Goal: Information Seeking & Learning: Check status

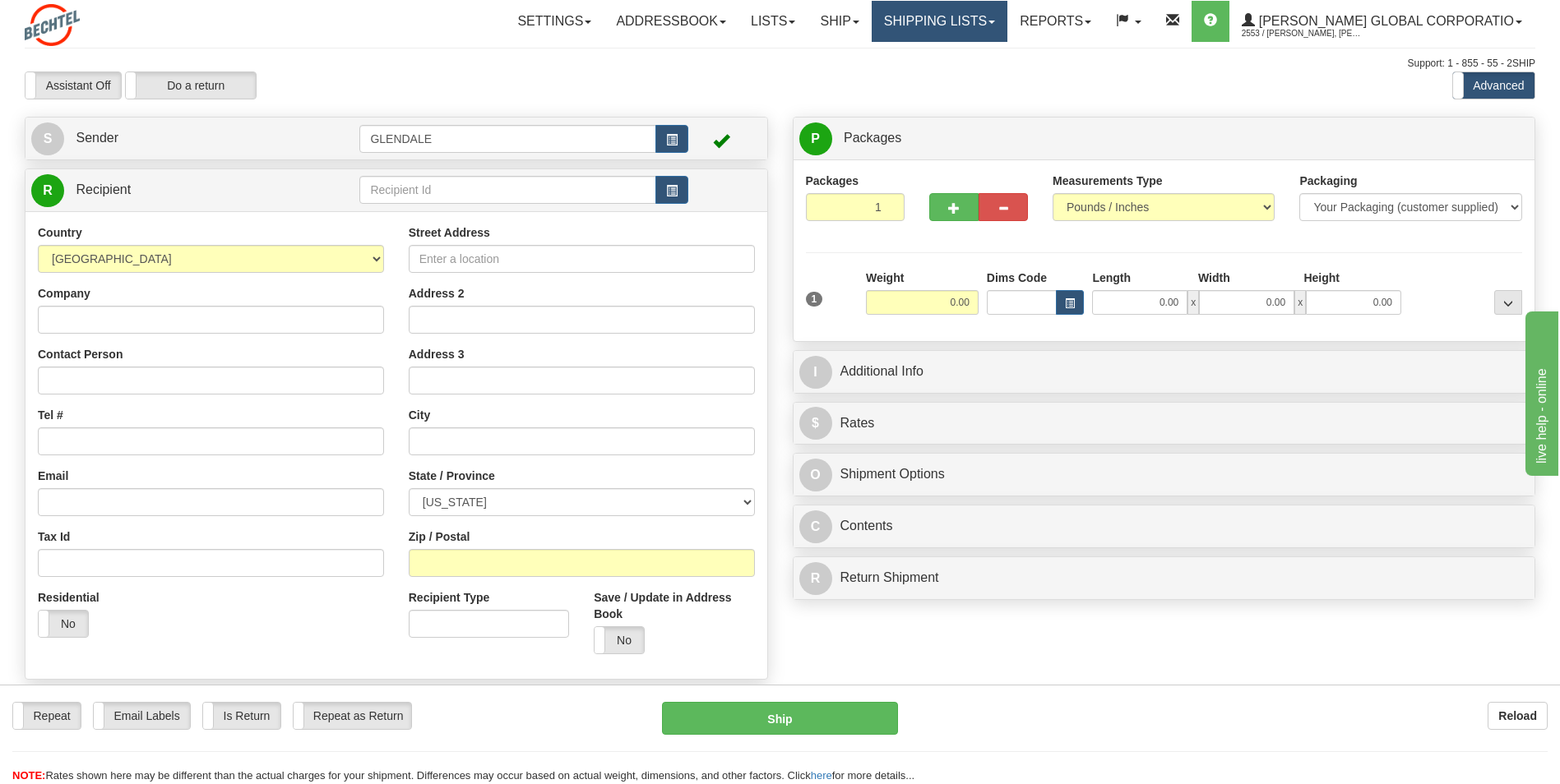
click at [957, 27] on link "Shipping lists" at bounding box center [938, 21] width 135 height 41
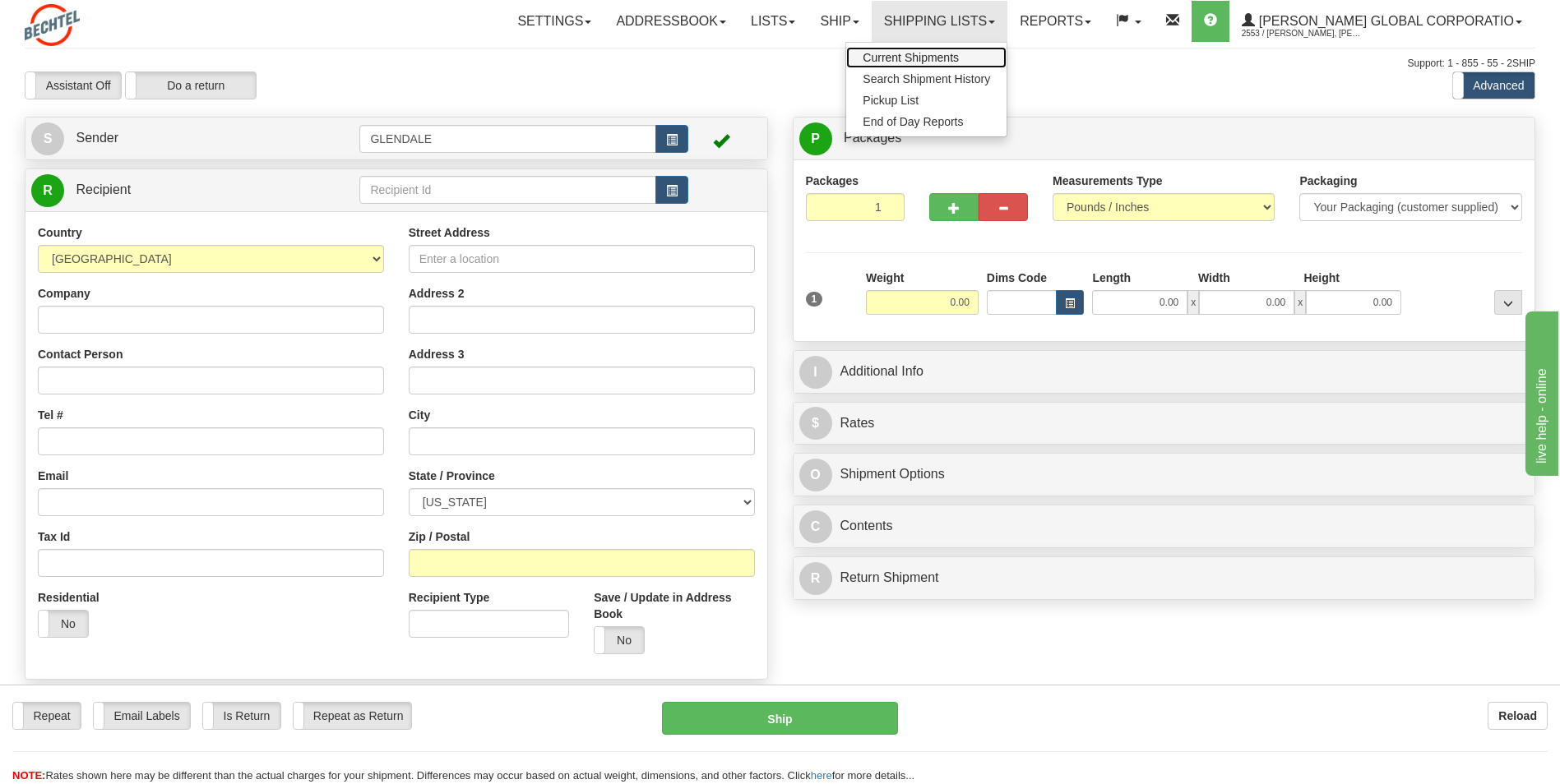
click at [958, 53] on span "Current Shipments" at bounding box center [911, 58] width 96 height 13
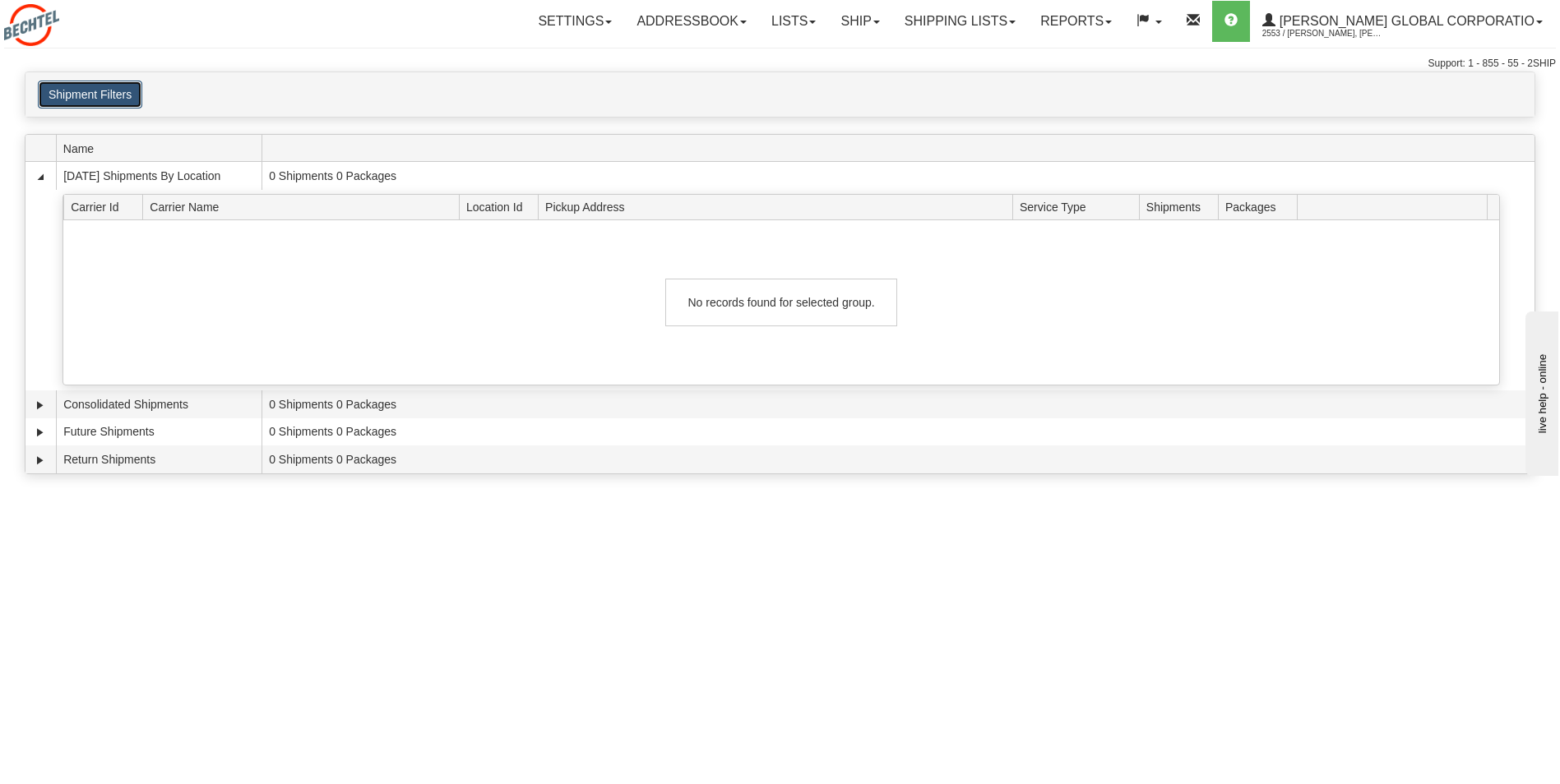
click at [104, 97] on button "Shipment Filters" at bounding box center [90, 95] width 104 height 28
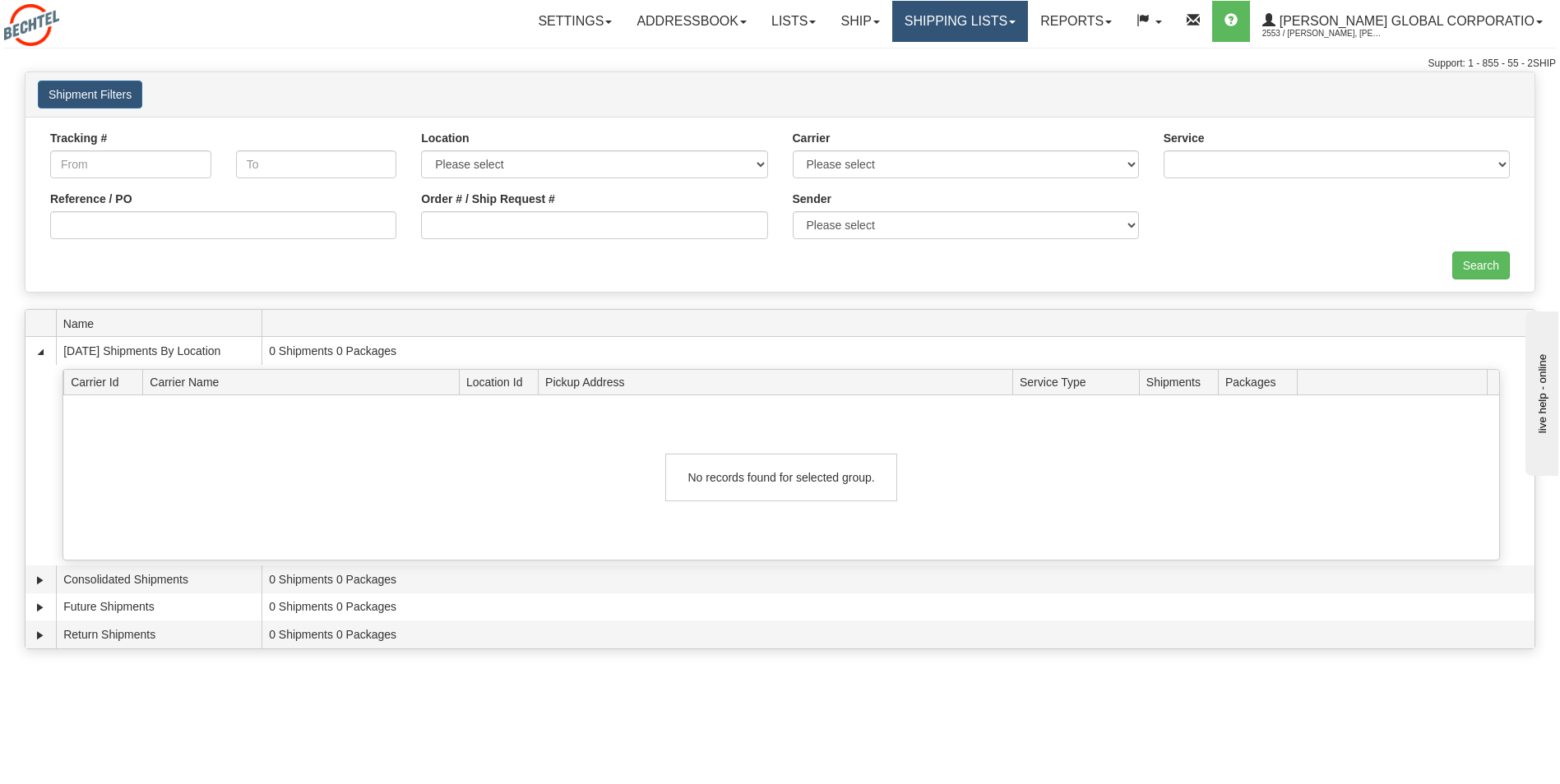
click at [995, 25] on link "Shipping lists" at bounding box center [959, 21] width 135 height 41
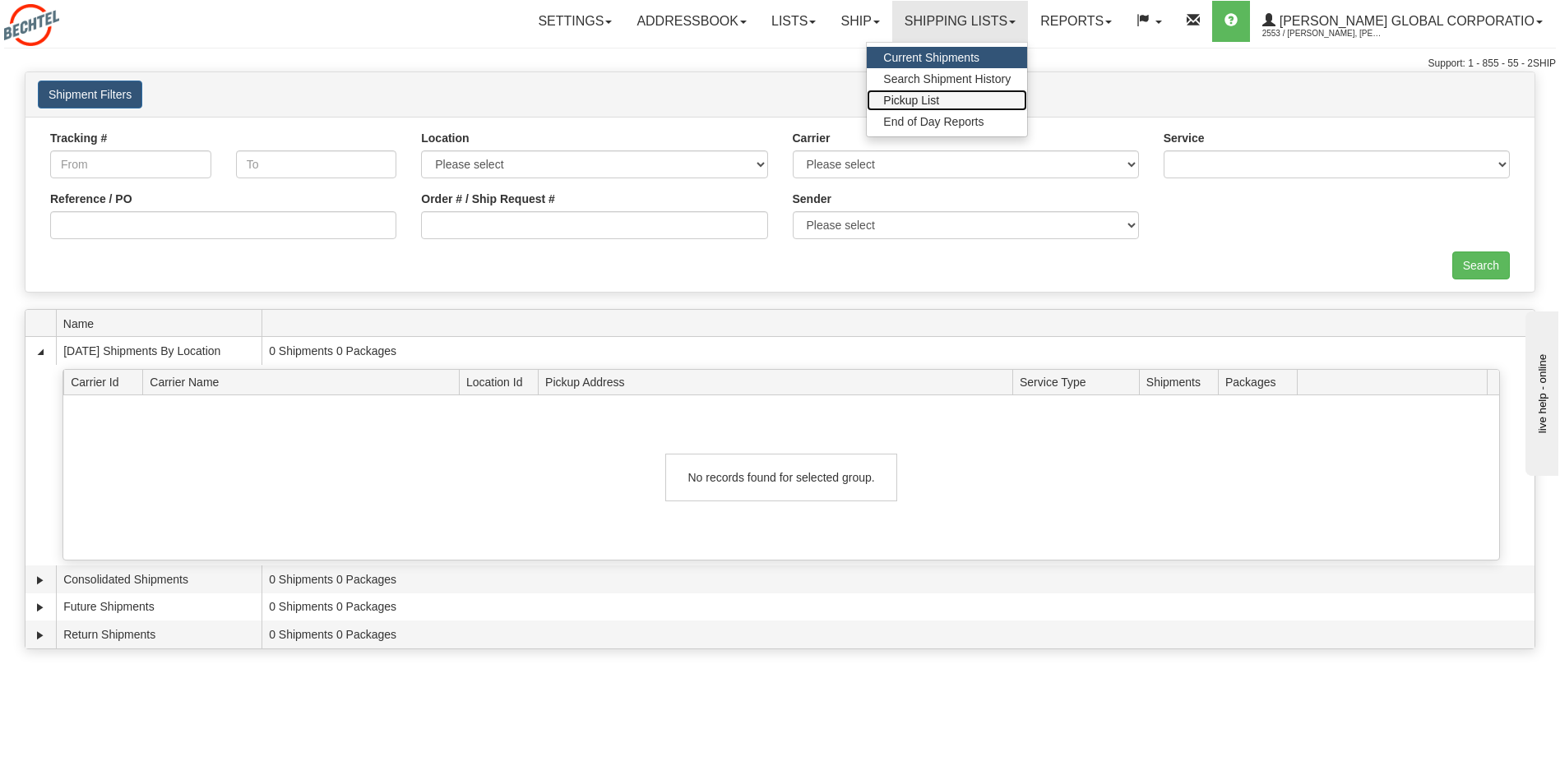
click at [939, 96] on span "Pickup List" at bounding box center [910, 100] width 56 height 13
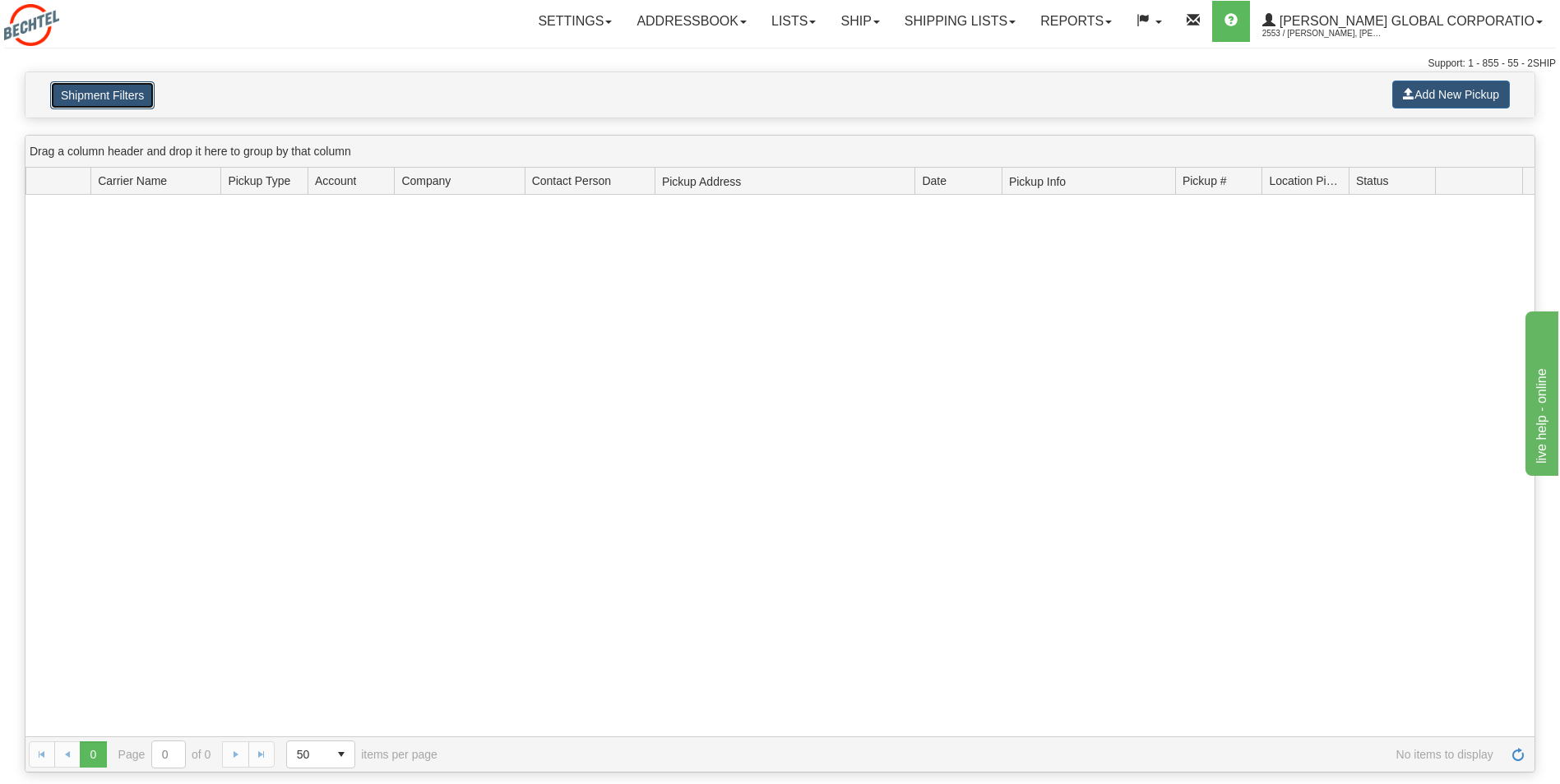
click at [96, 99] on button "Shipment Filters" at bounding box center [102, 96] width 104 height 28
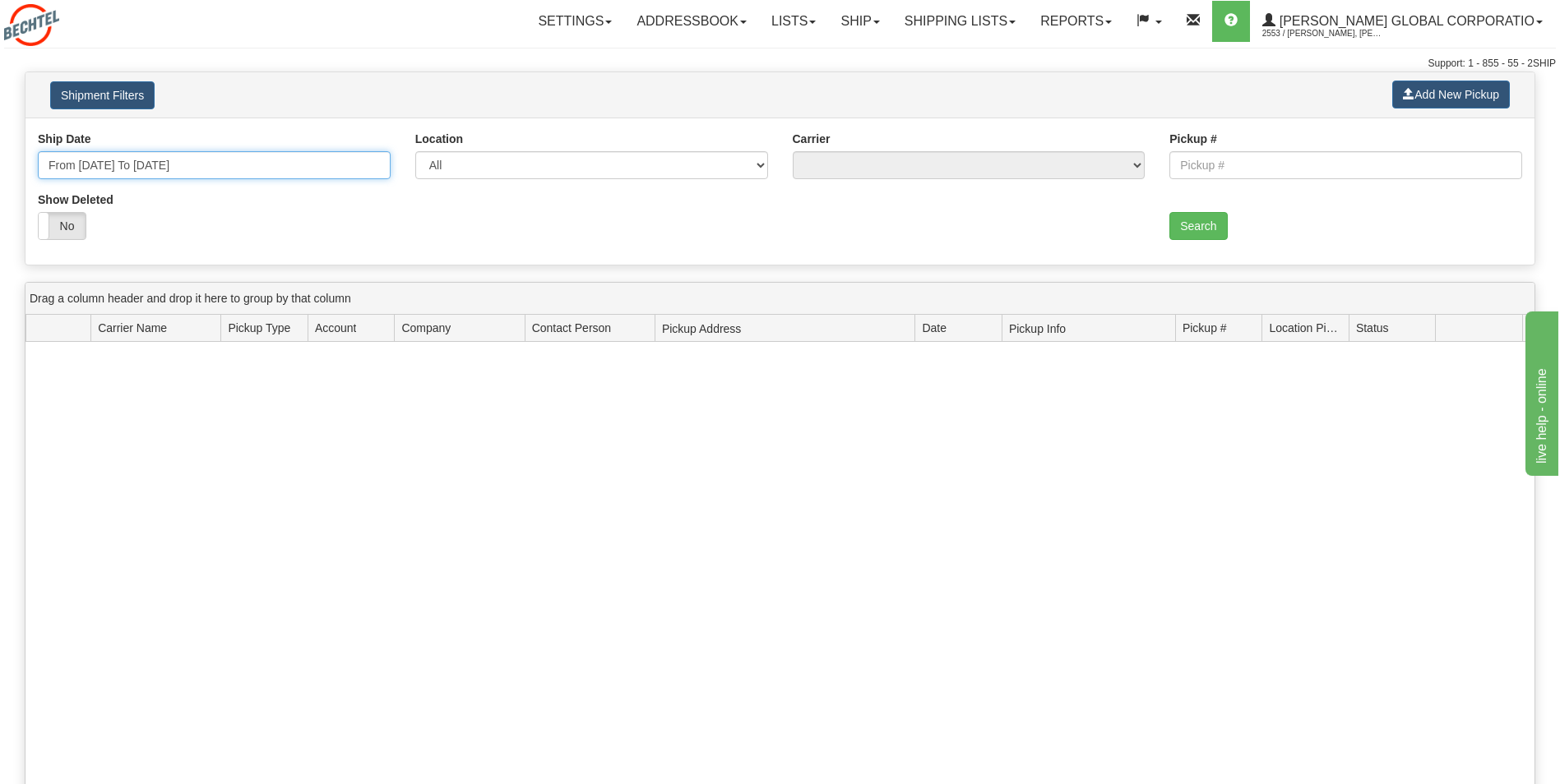
click at [177, 164] on input "From 09/18/2025 To 09/25/2025" at bounding box center [214, 166] width 353 height 28
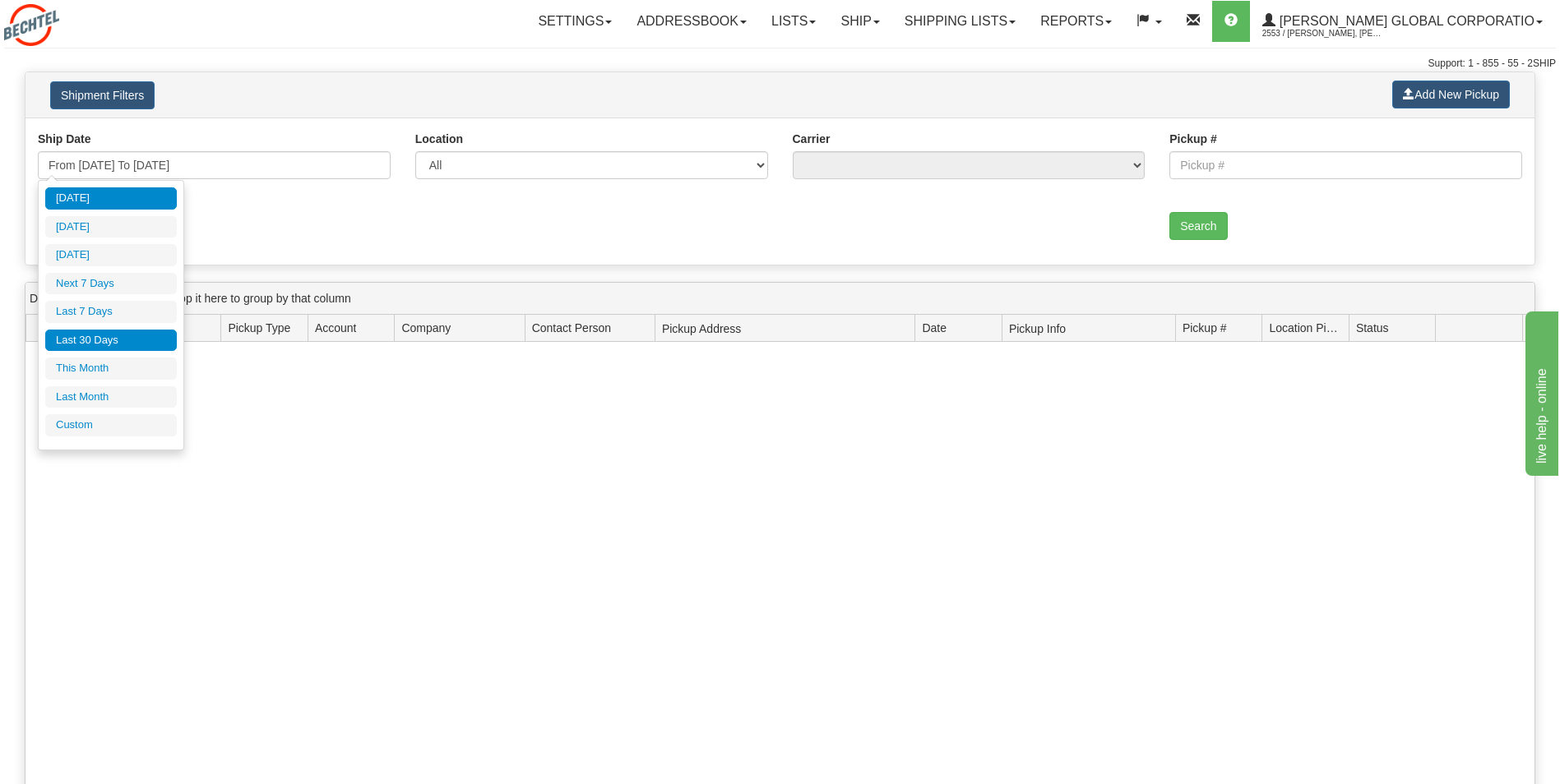
click at [122, 336] on li "Last 30 Days" at bounding box center [111, 340] width 131 height 22
type input "From 08/20/2025 To 09/18/2025"
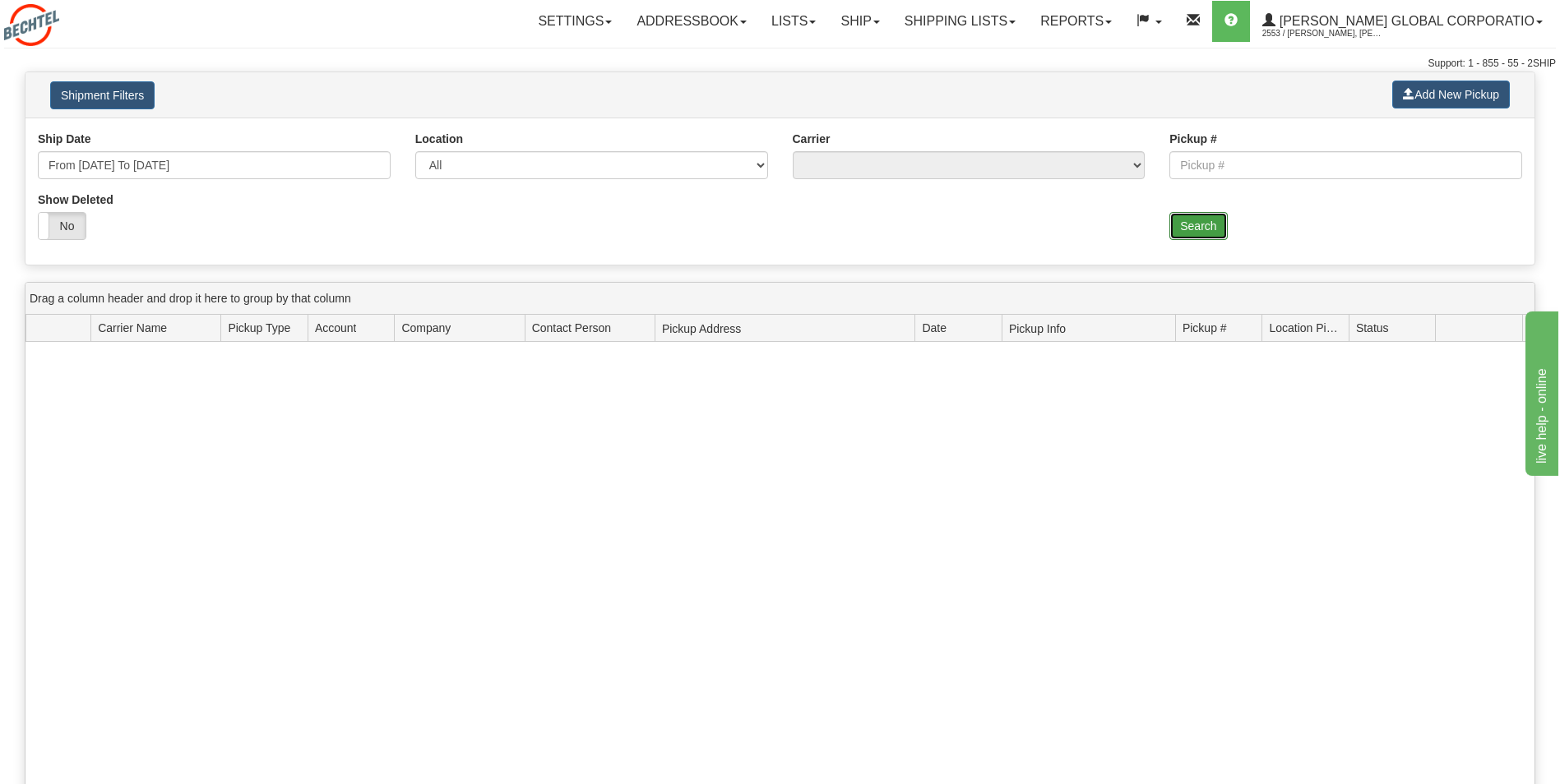
click at [1195, 228] on button "Search" at bounding box center [1198, 226] width 58 height 28
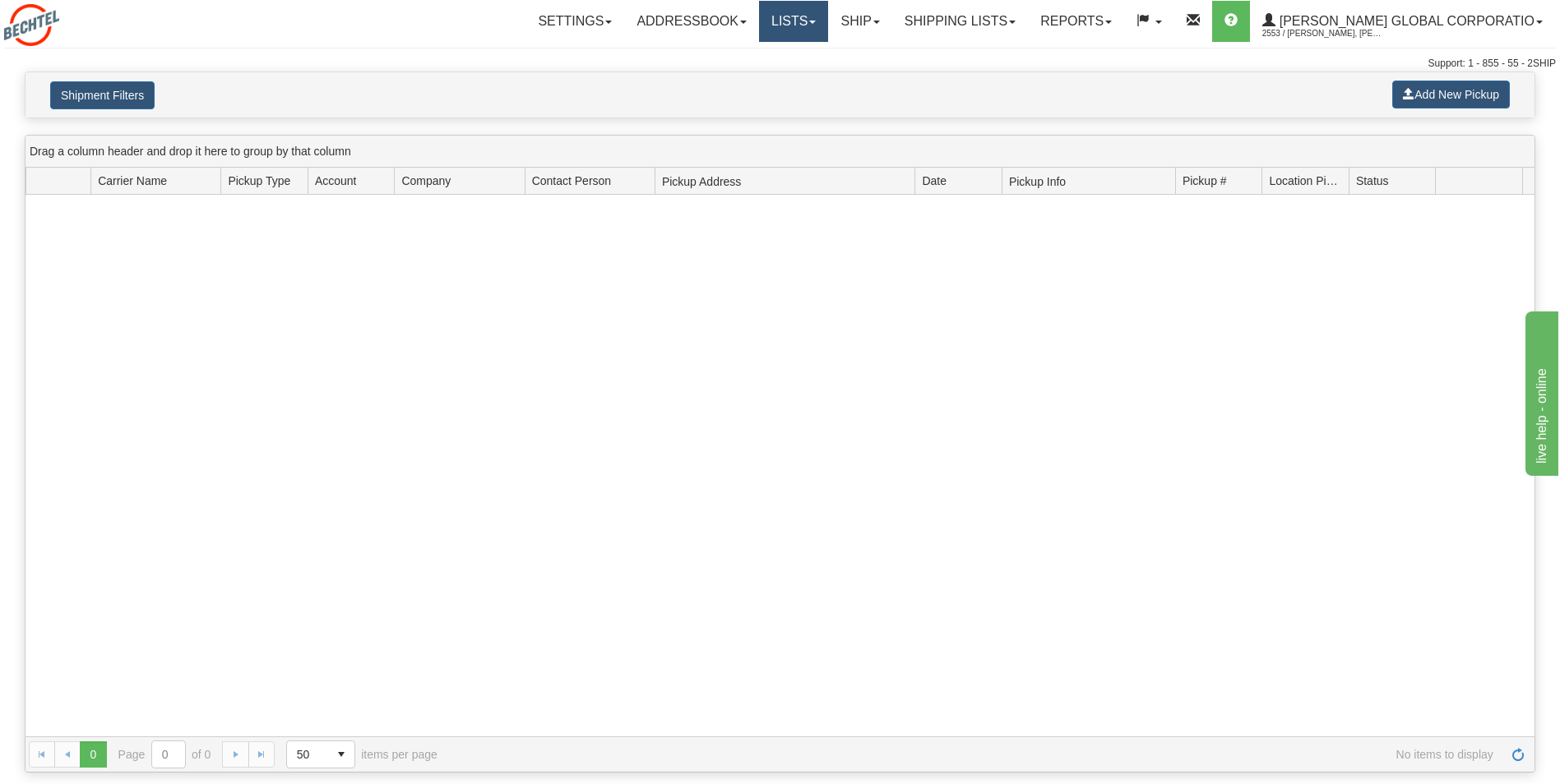
click at [828, 33] on link "Lists" at bounding box center [793, 21] width 69 height 41
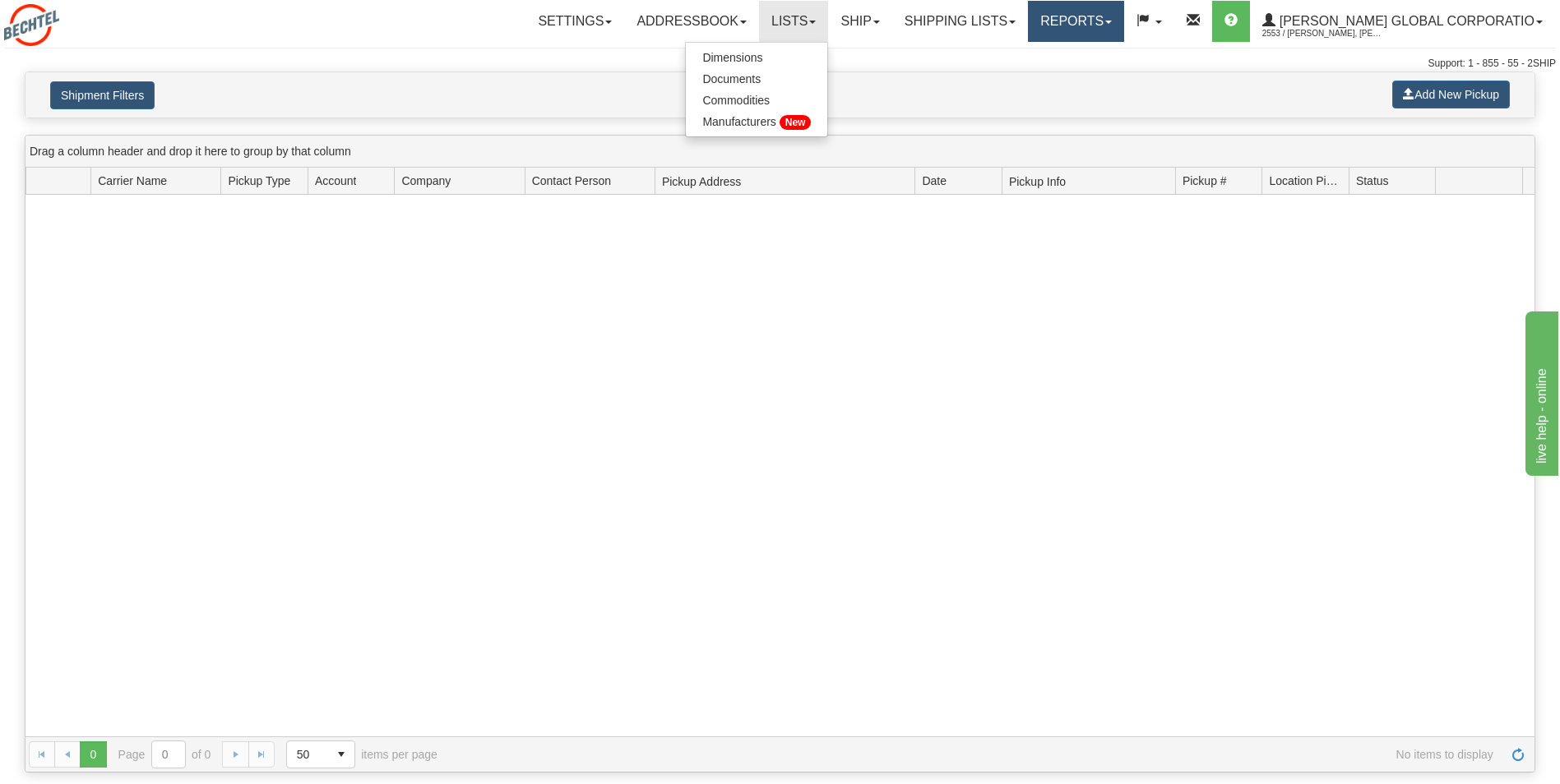
click at [1124, 12] on link "Reports" at bounding box center [1076, 21] width 96 height 41
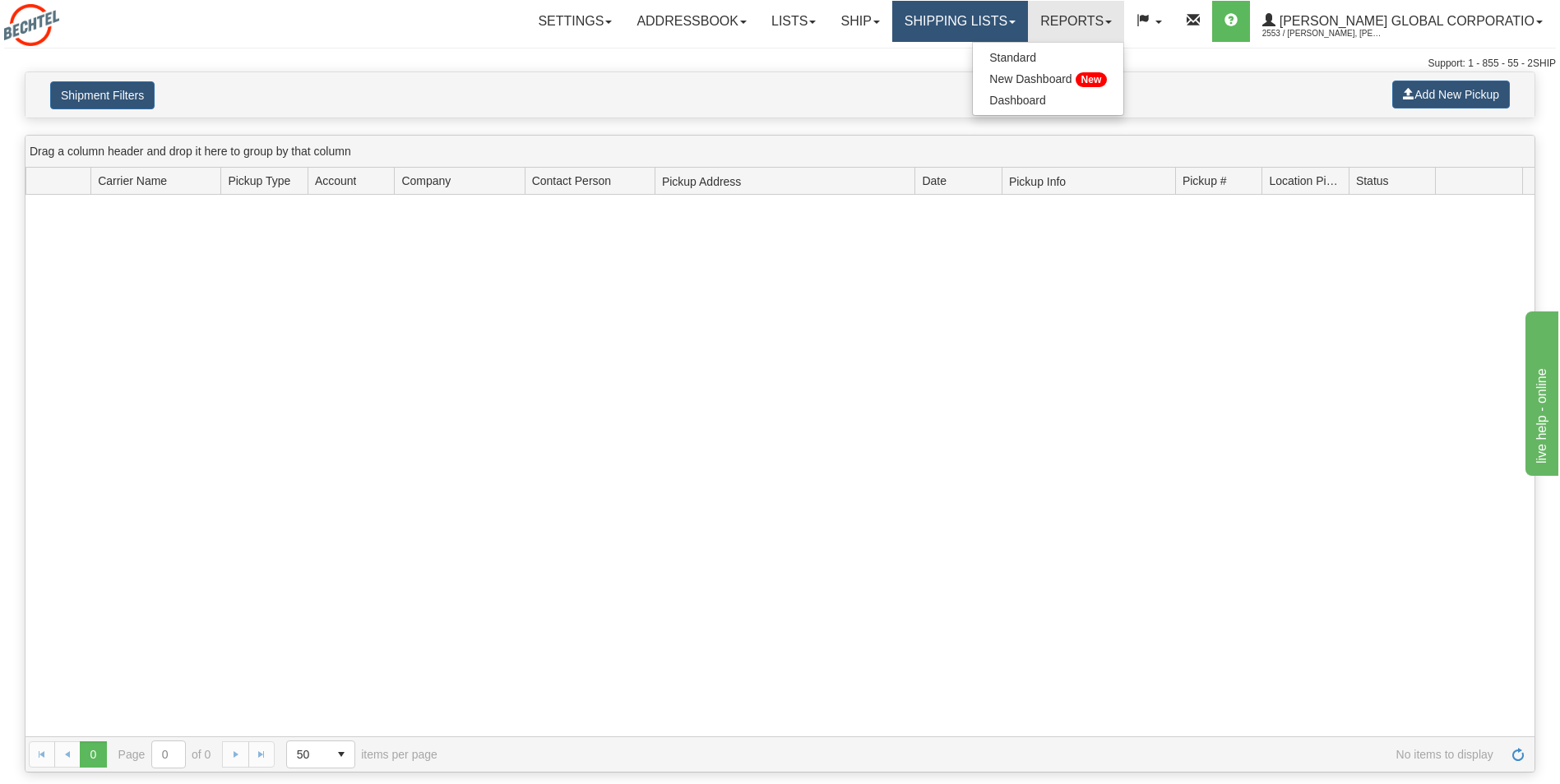
click at [1013, 16] on link "Shipping lists" at bounding box center [959, 21] width 135 height 41
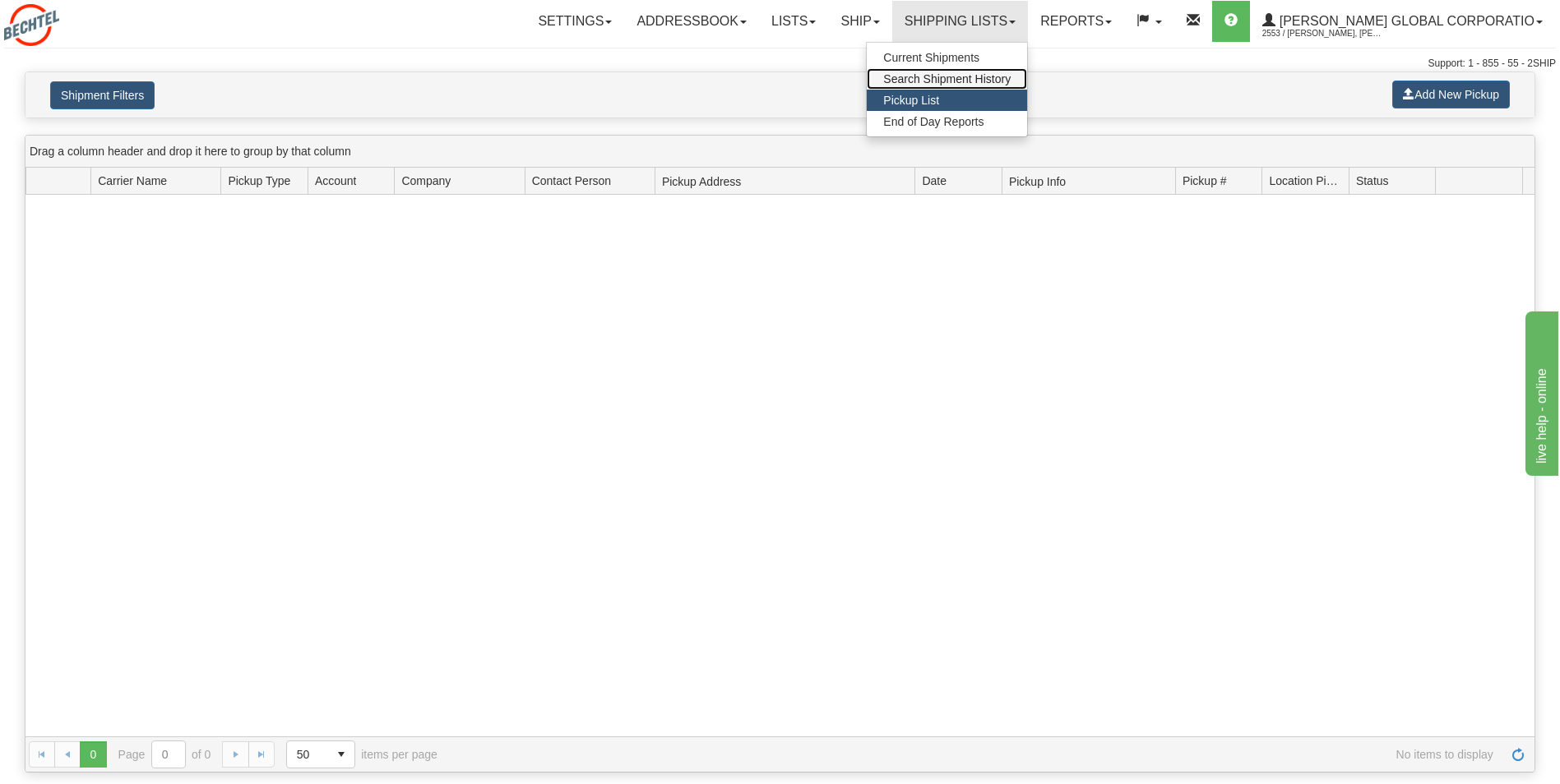
click at [998, 84] on span "Search Shipment History" at bounding box center [946, 78] width 128 height 13
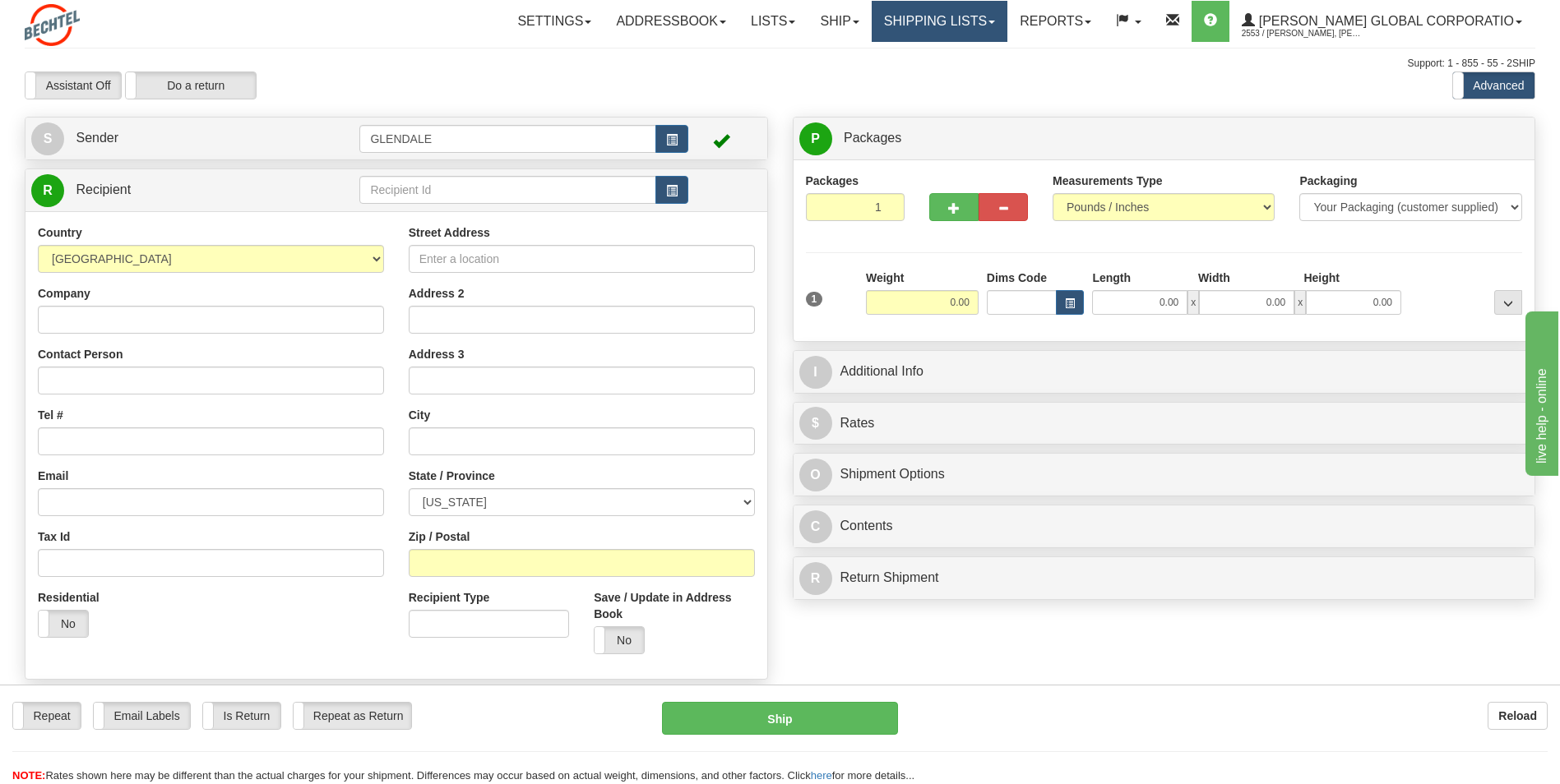
click at [996, 9] on link "Shipping lists" at bounding box center [938, 21] width 135 height 41
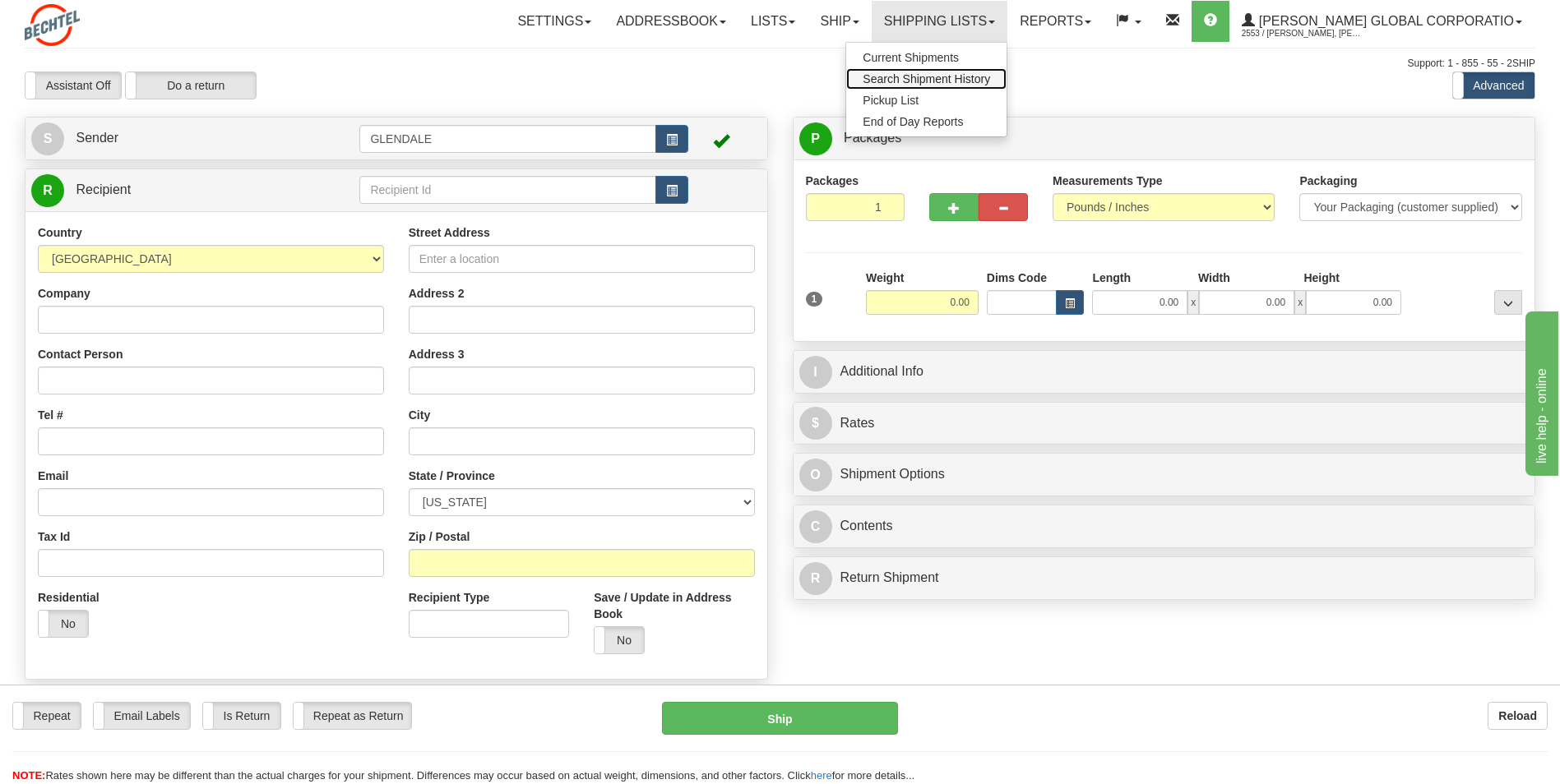
click at [990, 79] on span "Search Shipment History" at bounding box center [926, 78] width 128 height 13
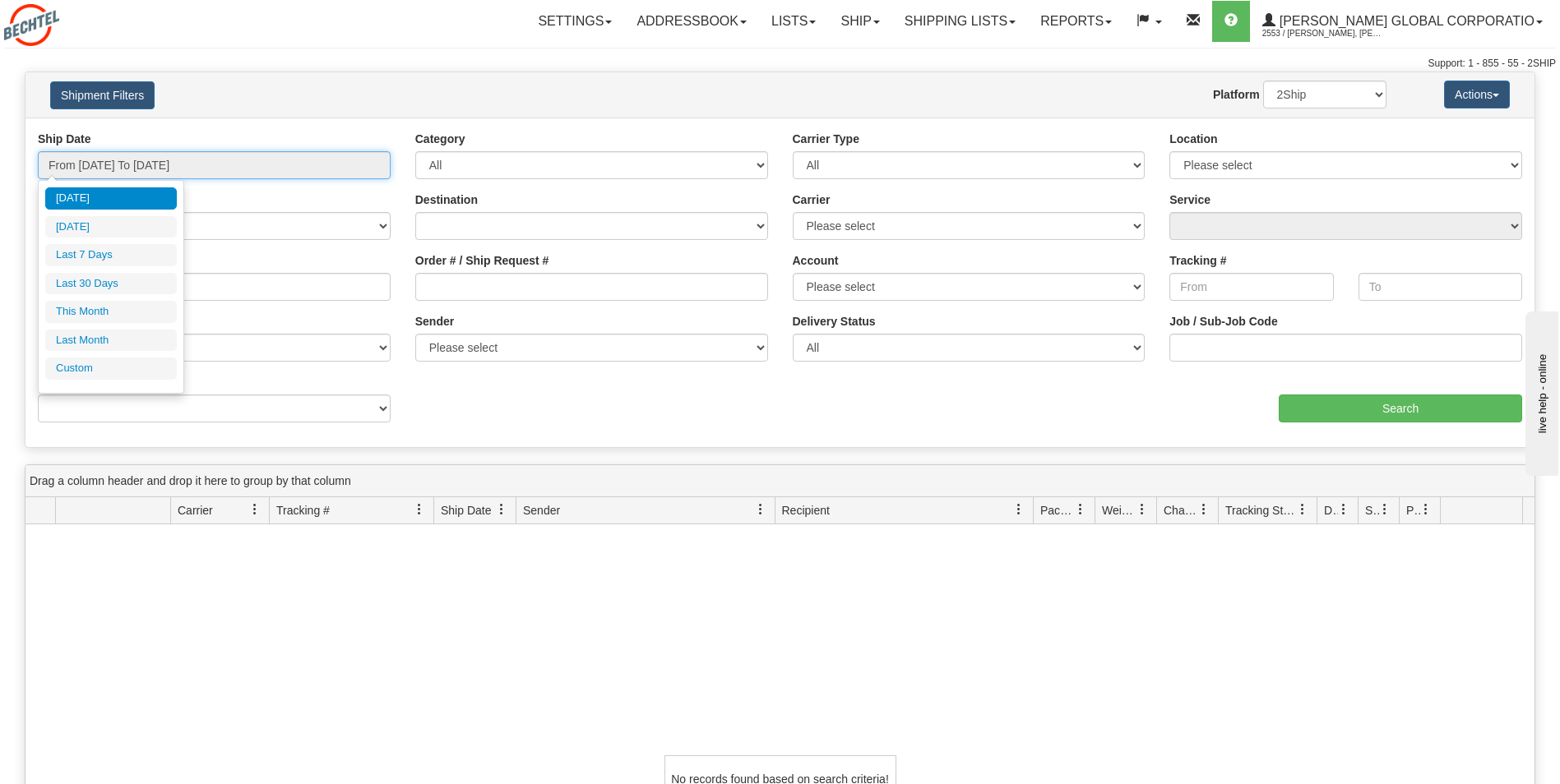
click at [324, 158] on input "From [DATE] To [DATE]" at bounding box center [214, 166] width 353 height 28
click at [104, 344] on li "Last Month" at bounding box center [111, 340] width 131 height 22
type input "From [DATE] To [DATE]"
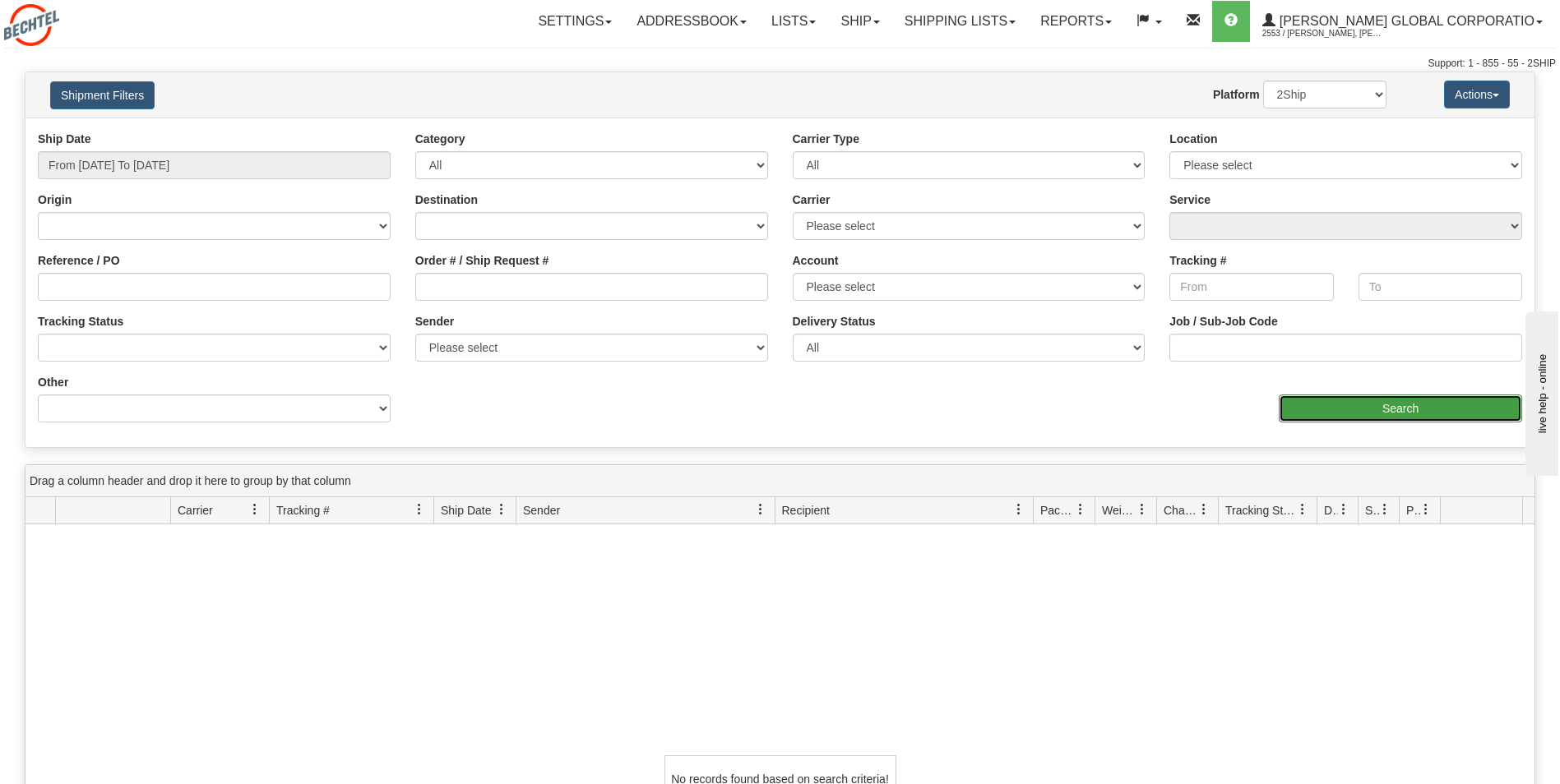
click at [1458, 405] on input "Search" at bounding box center [1399, 409] width 243 height 28
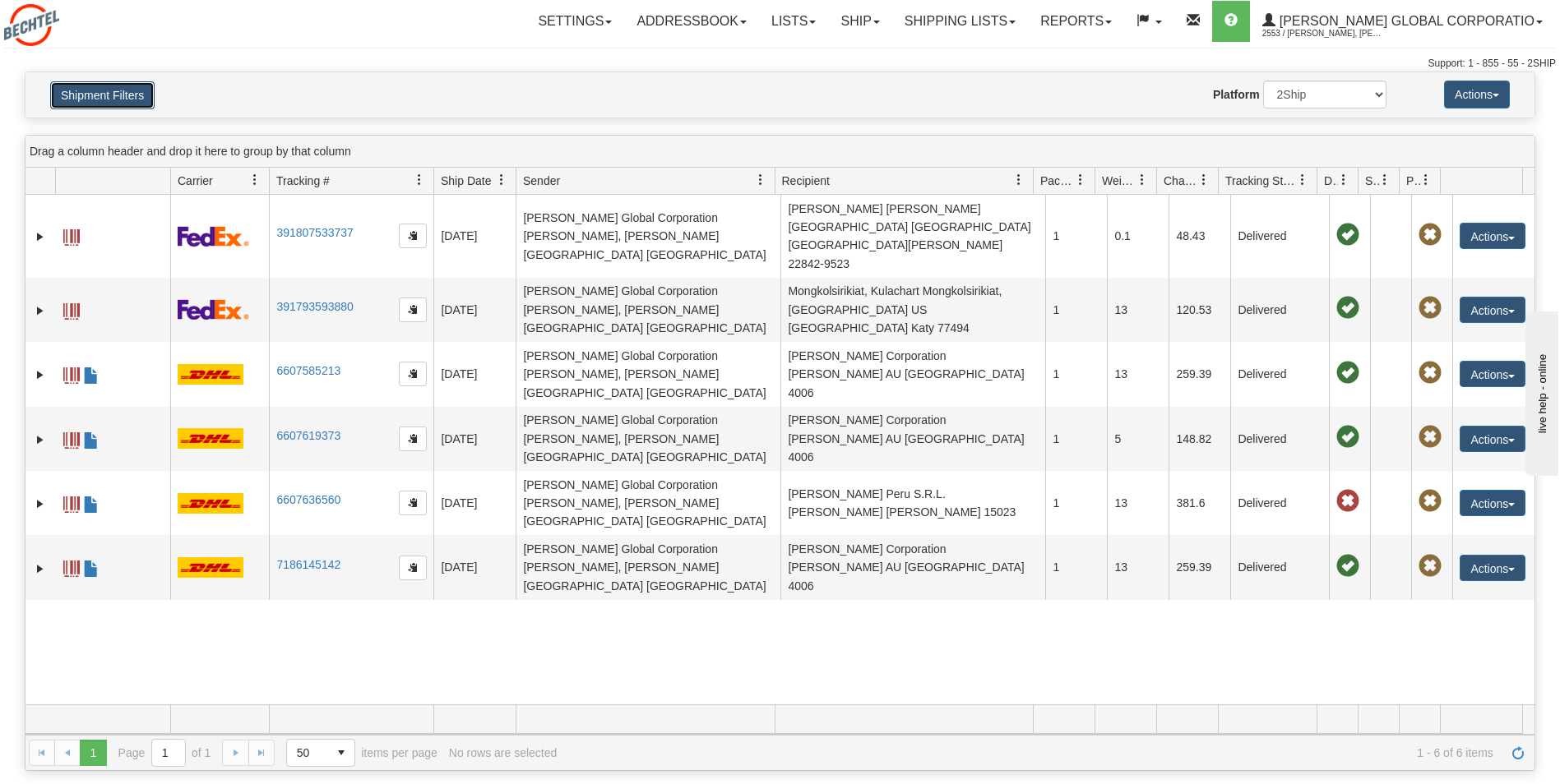
click at [81, 91] on button "Shipment Filters" at bounding box center [102, 96] width 104 height 28
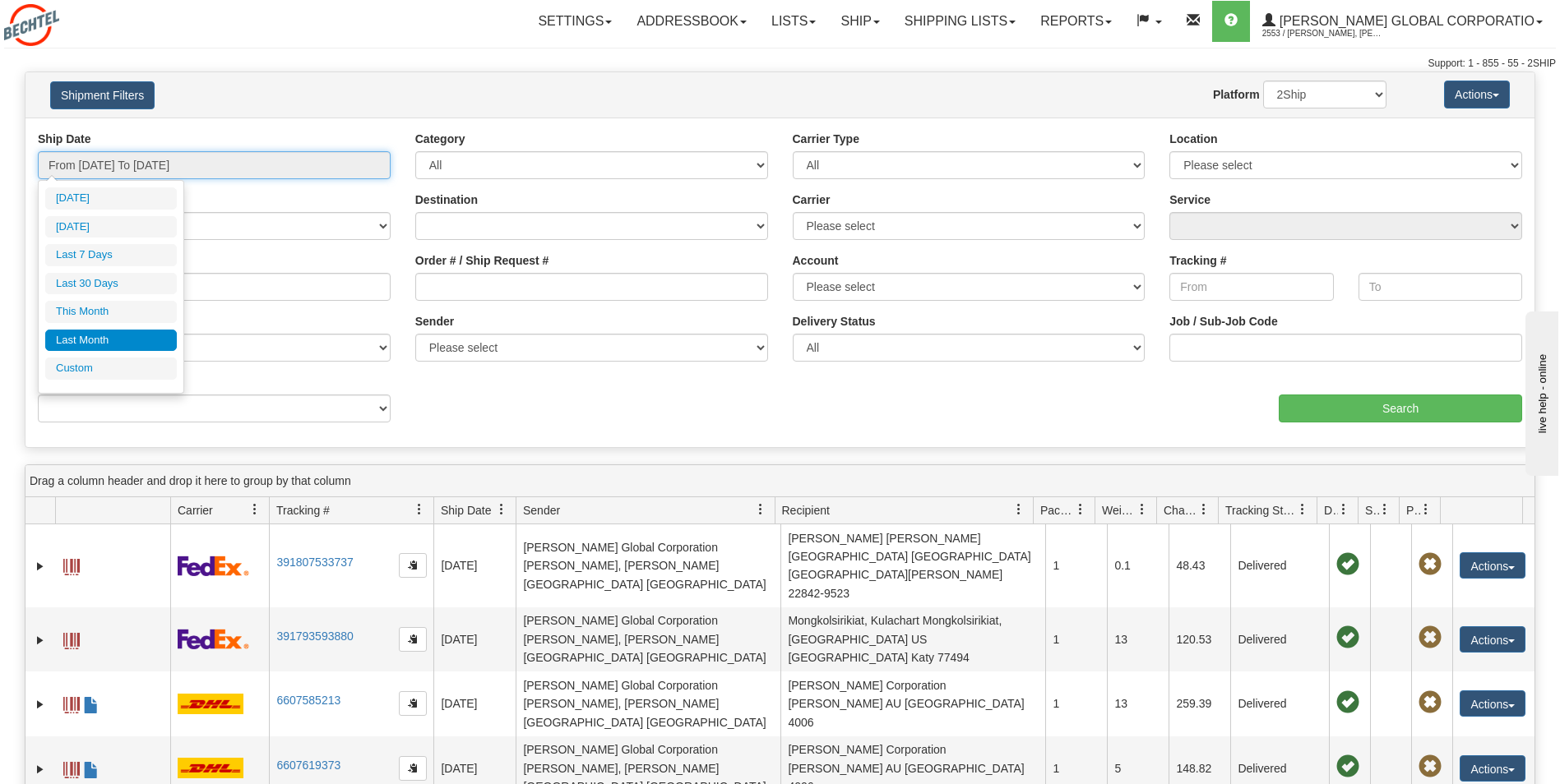
click at [303, 172] on input "From [DATE] To [DATE]" at bounding box center [214, 166] width 353 height 28
type input "[DATE]"
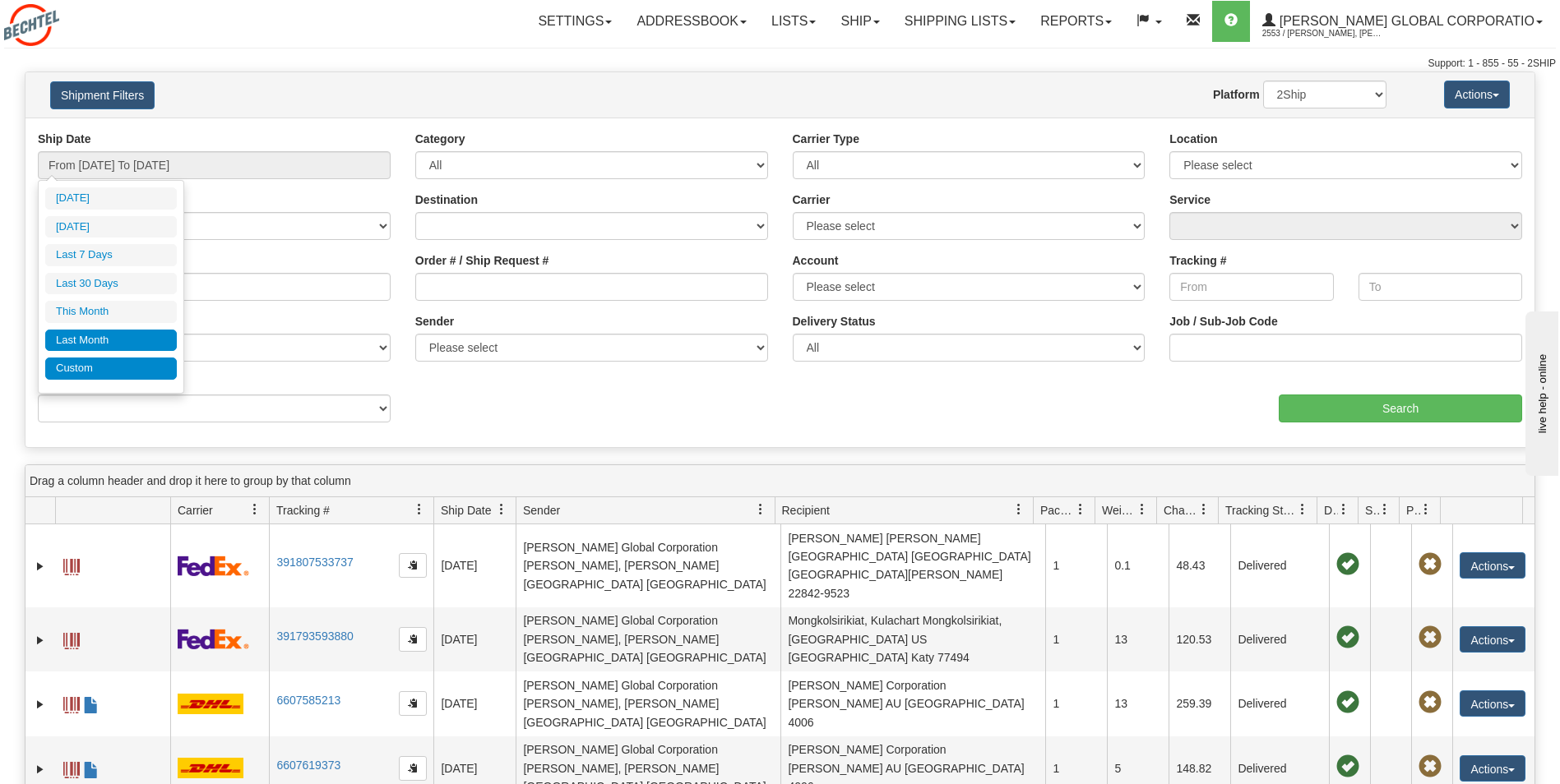
click at [126, 368] on li "Custom" at bounding box center [111, 368] width 131 height 22
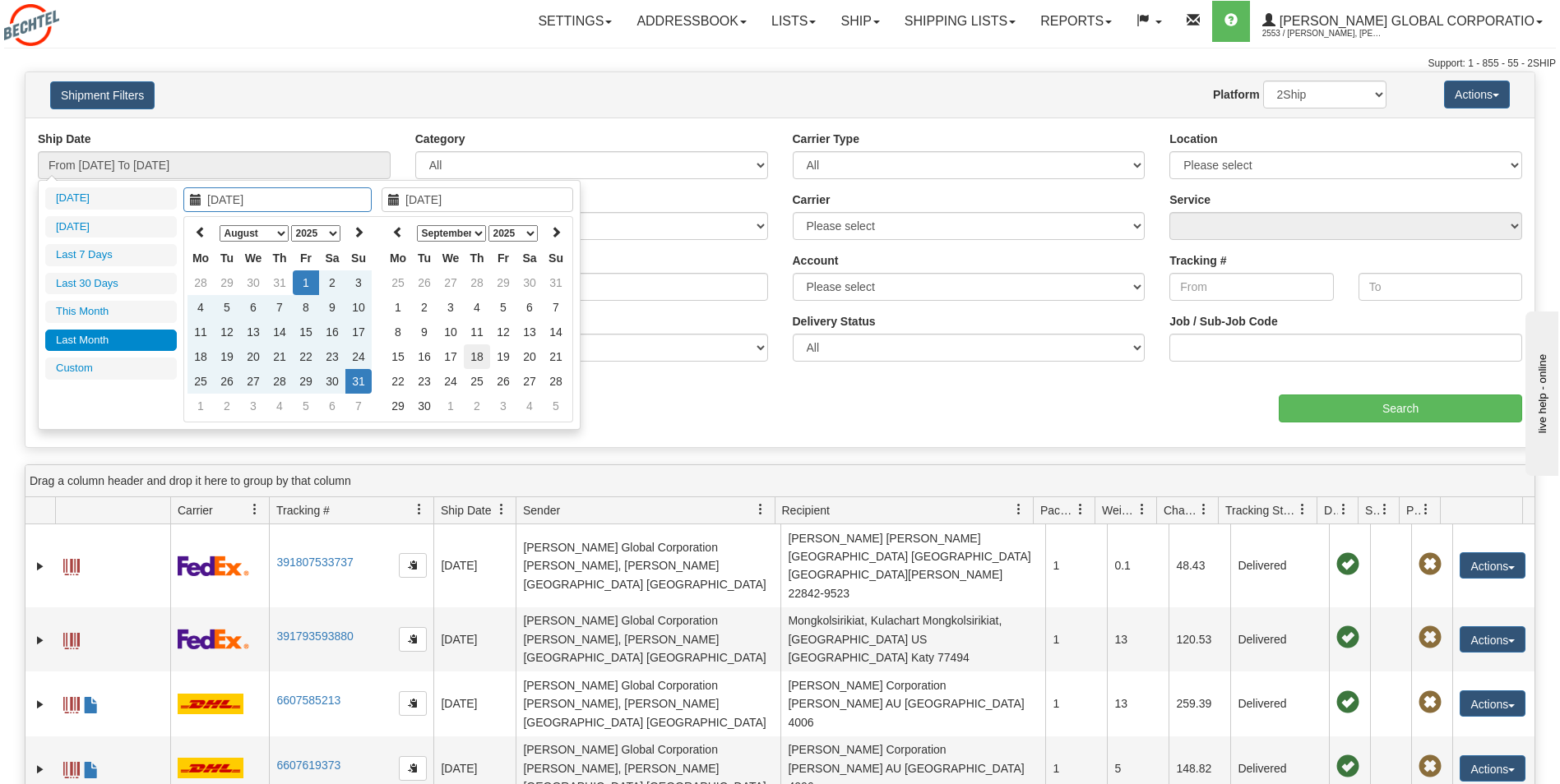
type input "[DATE]"
click at [476, 348] on td "18" at bounding box center [477, 357] width 26 height 25
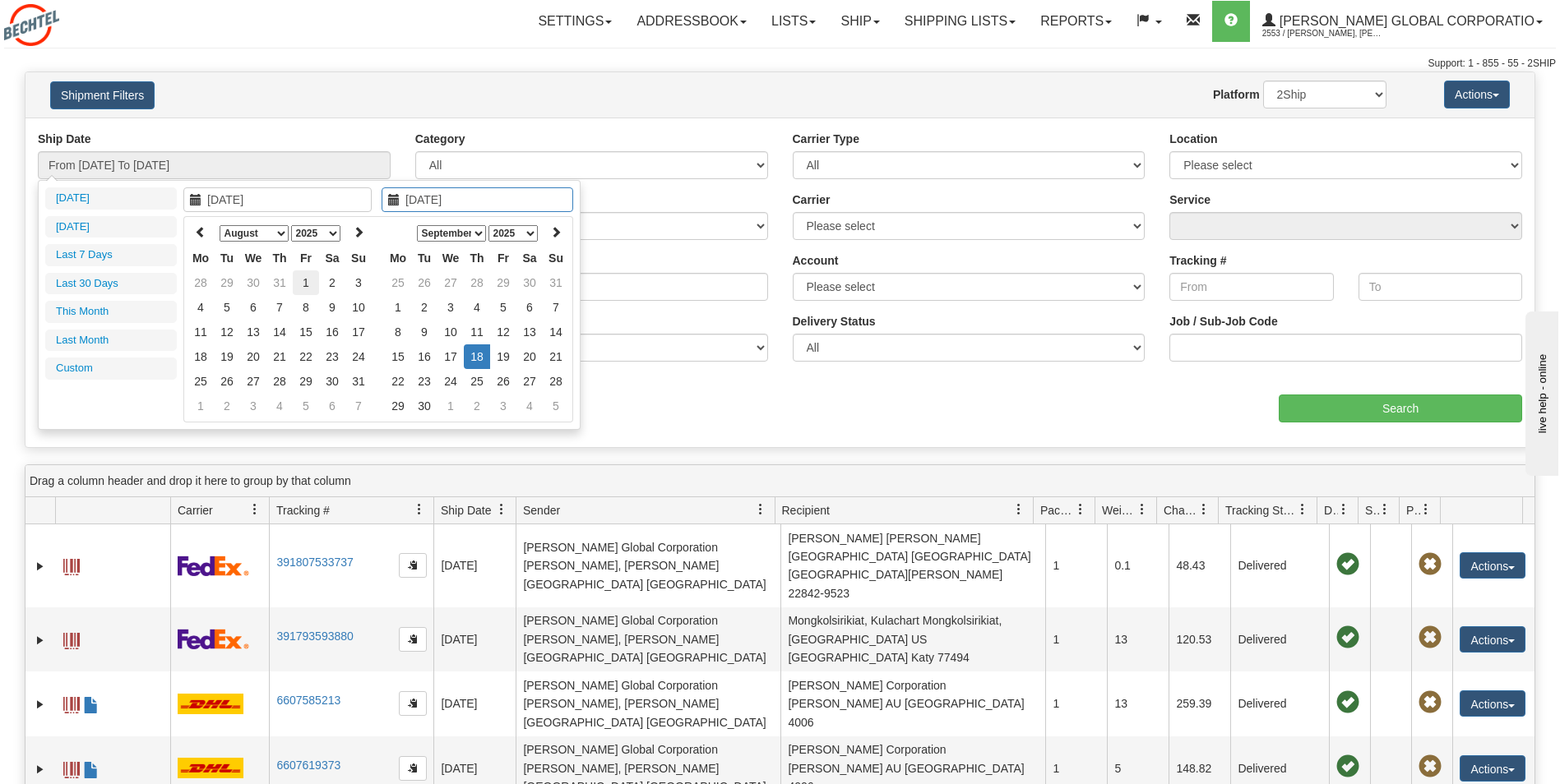
type input "[DATE]"
click at [311, 282] on td "1" at bounding box center [306, 283] width 26 height 25
type input "[DATE]"
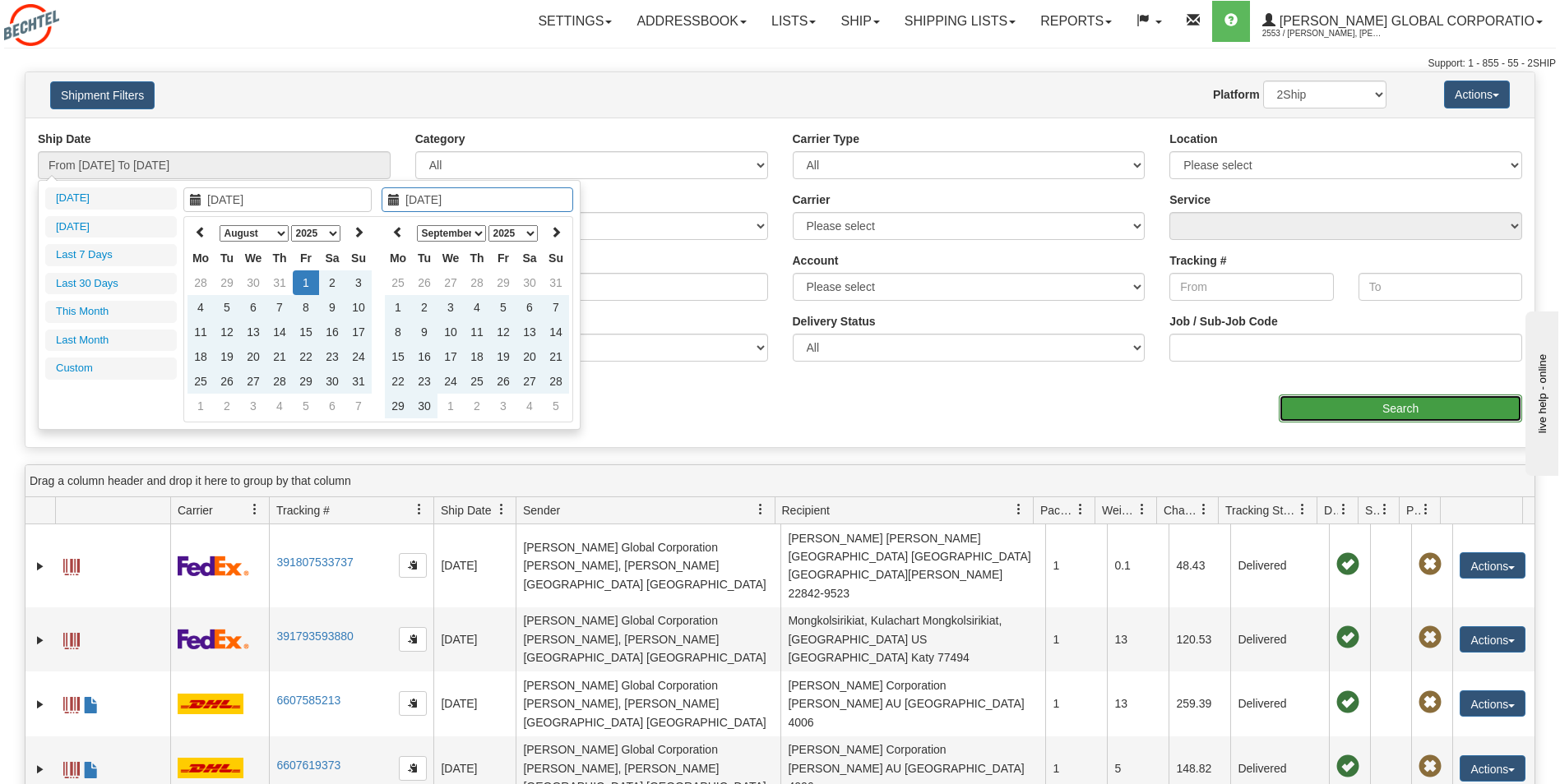
click at [1316, 407] on input "Search" at bounding box center [1399, 409] width 243 height 28
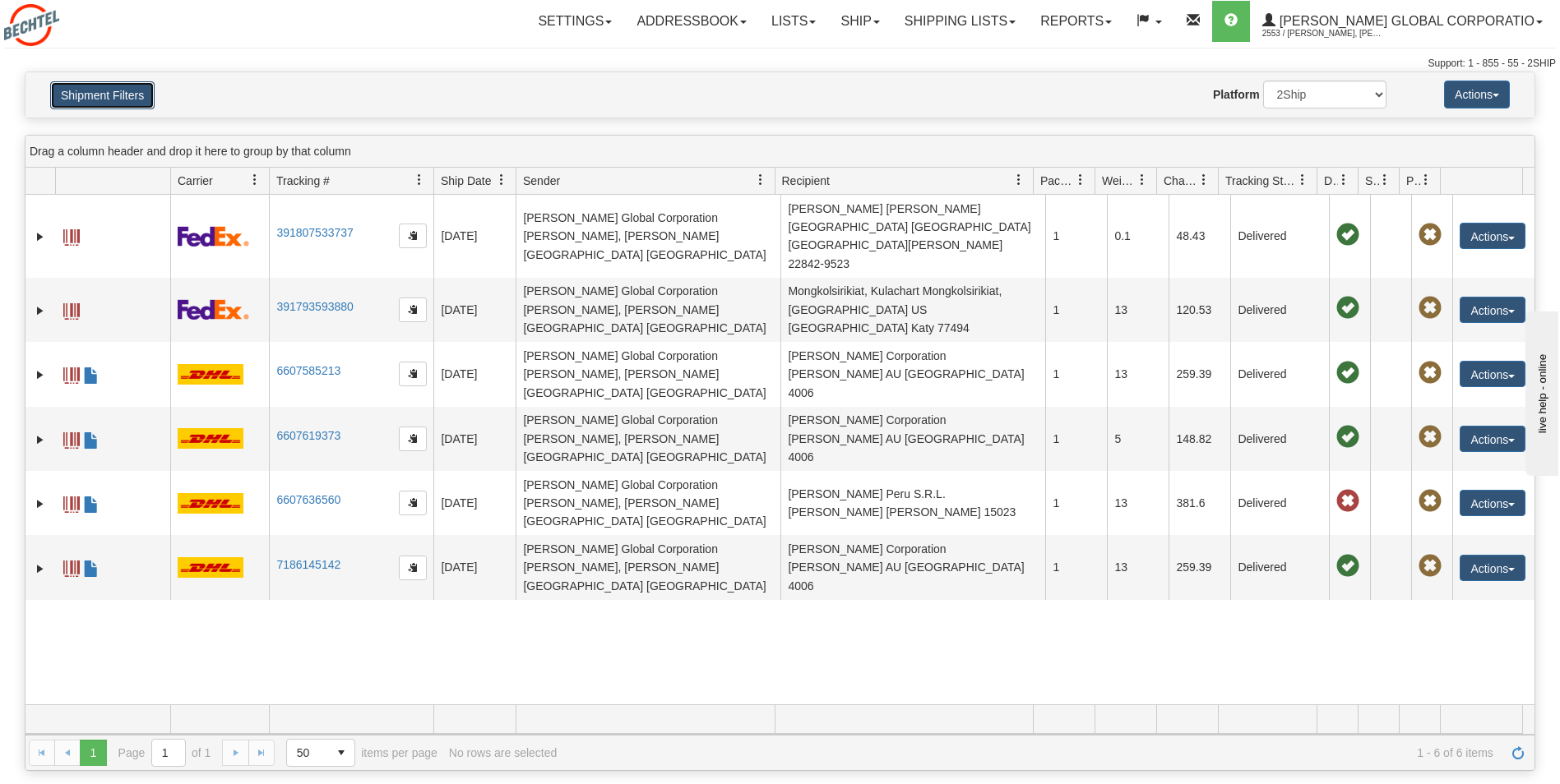
click at [94, 96] on button "Shipment Filters" at bounding box center [102, 96] width 104 height 28
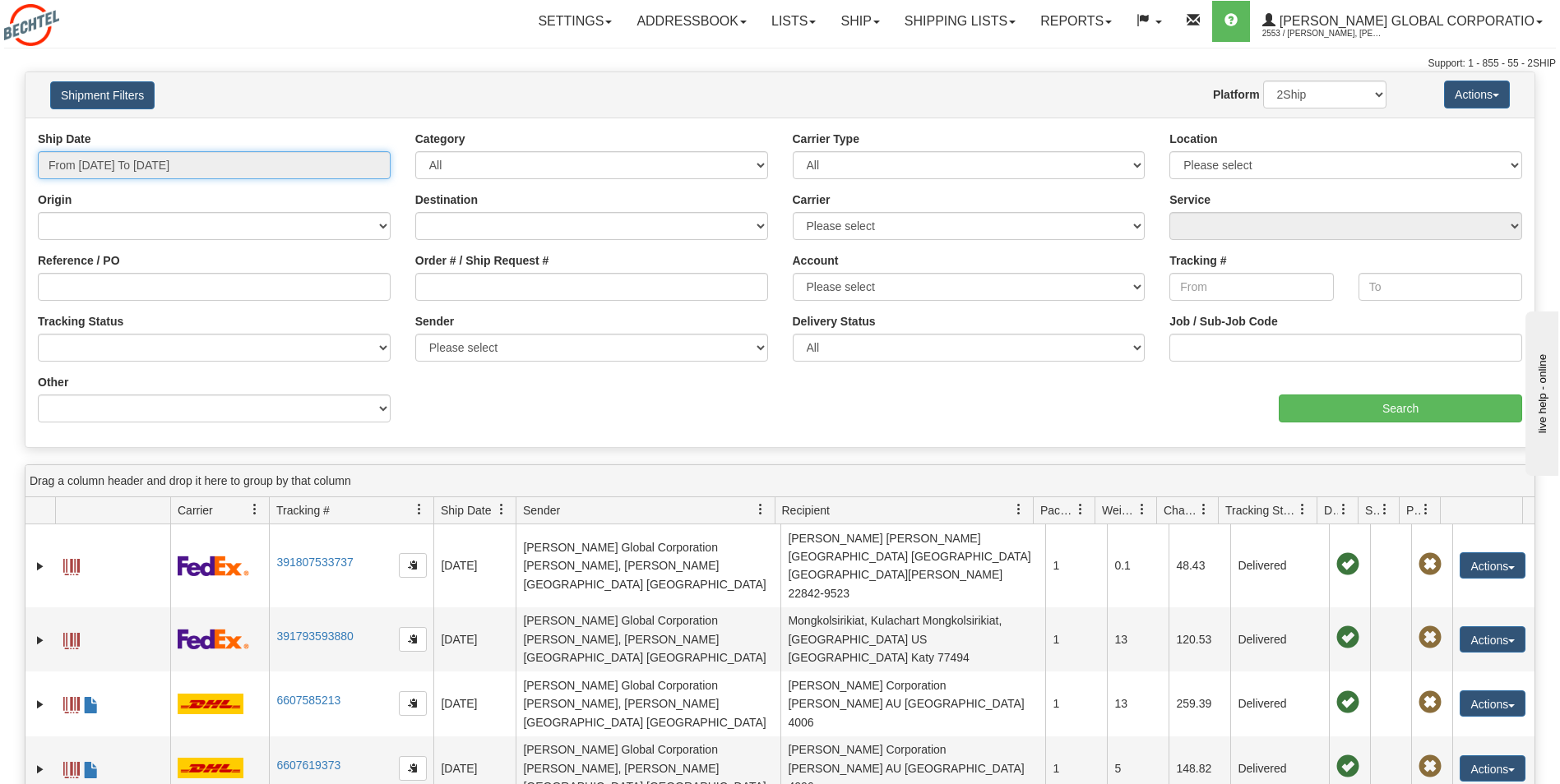
type input "[DATE]"
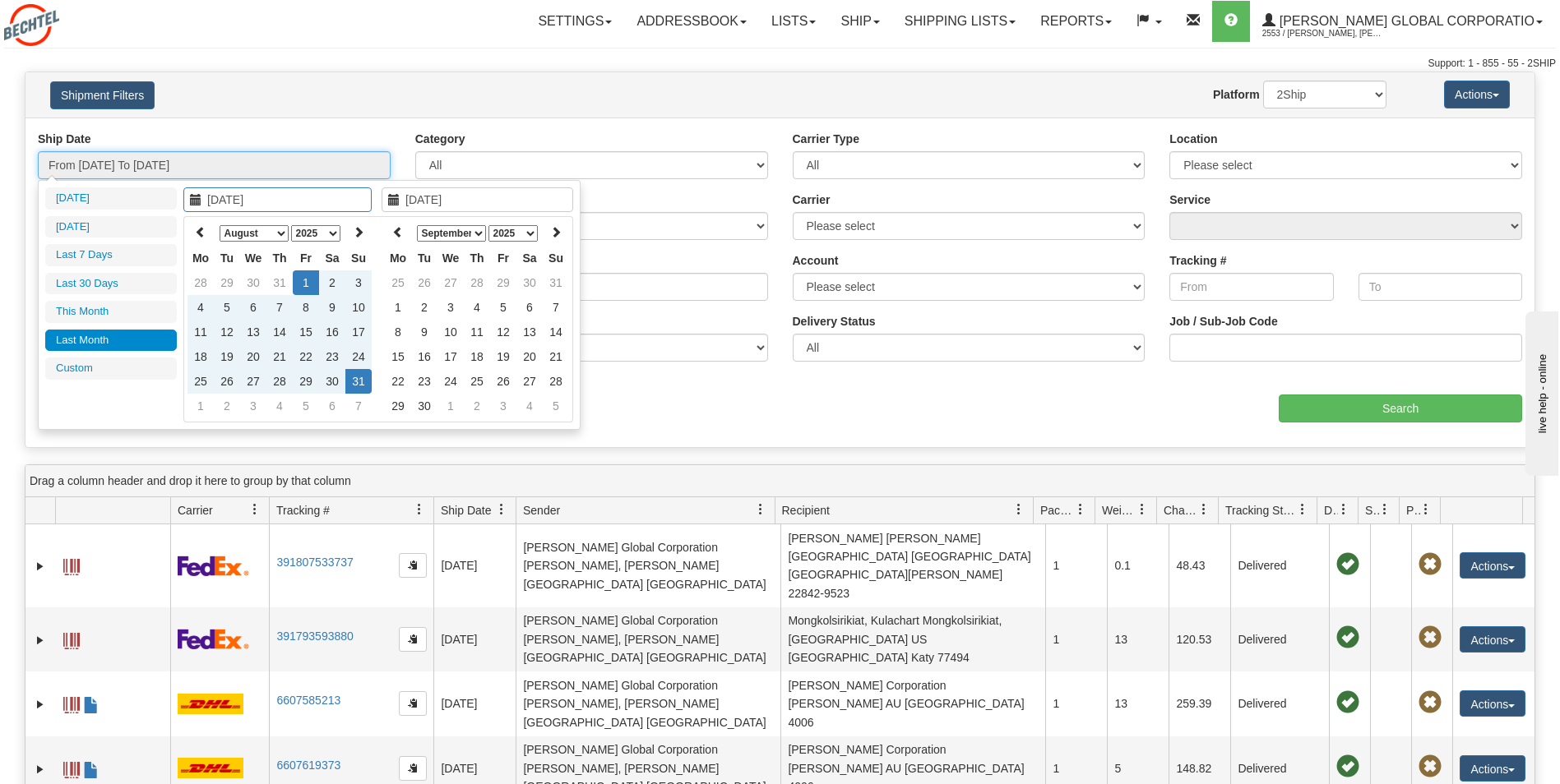
click at [363, 170] on input "From [DATE] To [DATE]" at bounding box center [214, 166] width 353 height 28
type input "[DATE]"
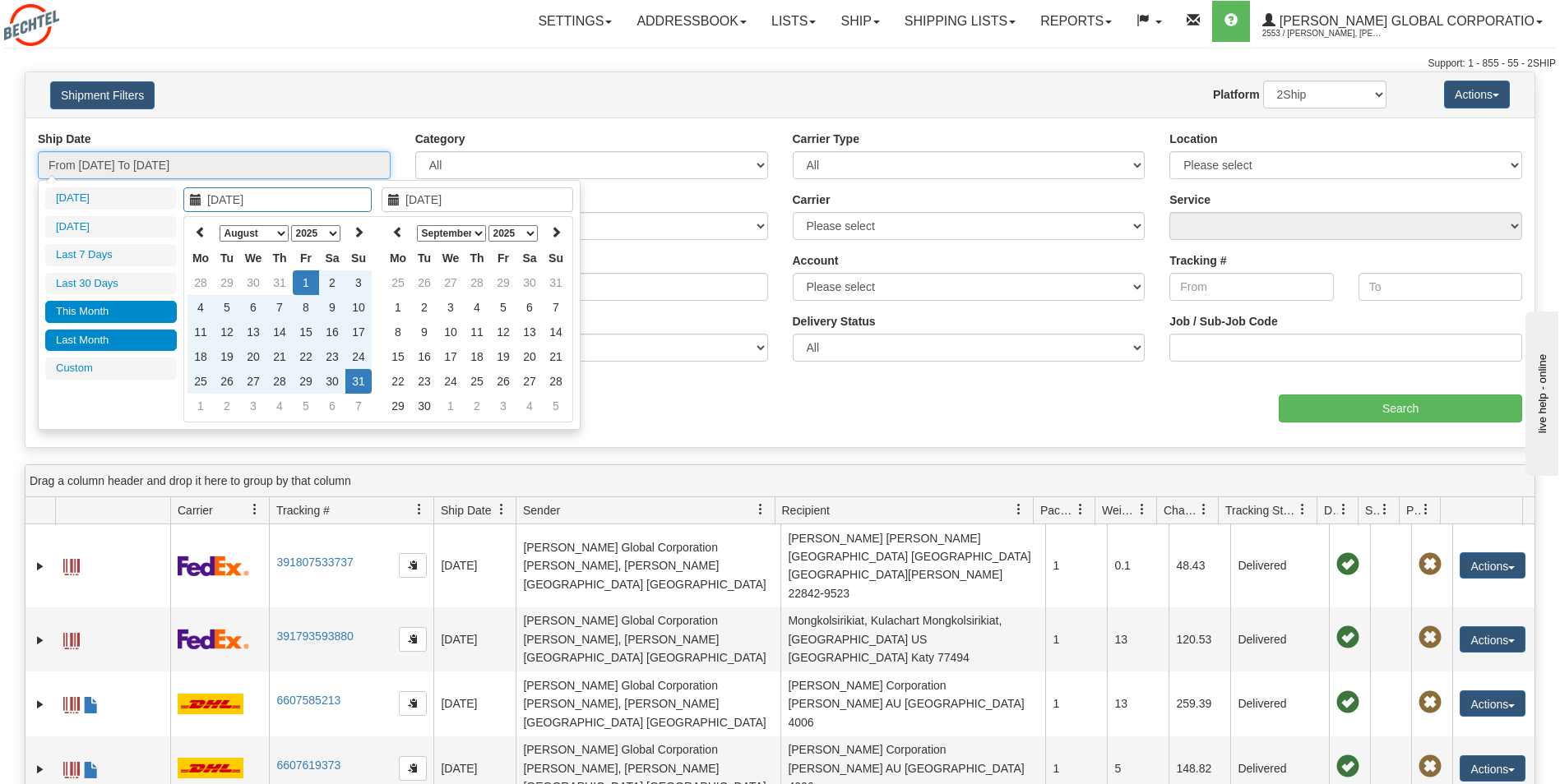
type input "[DATE]"
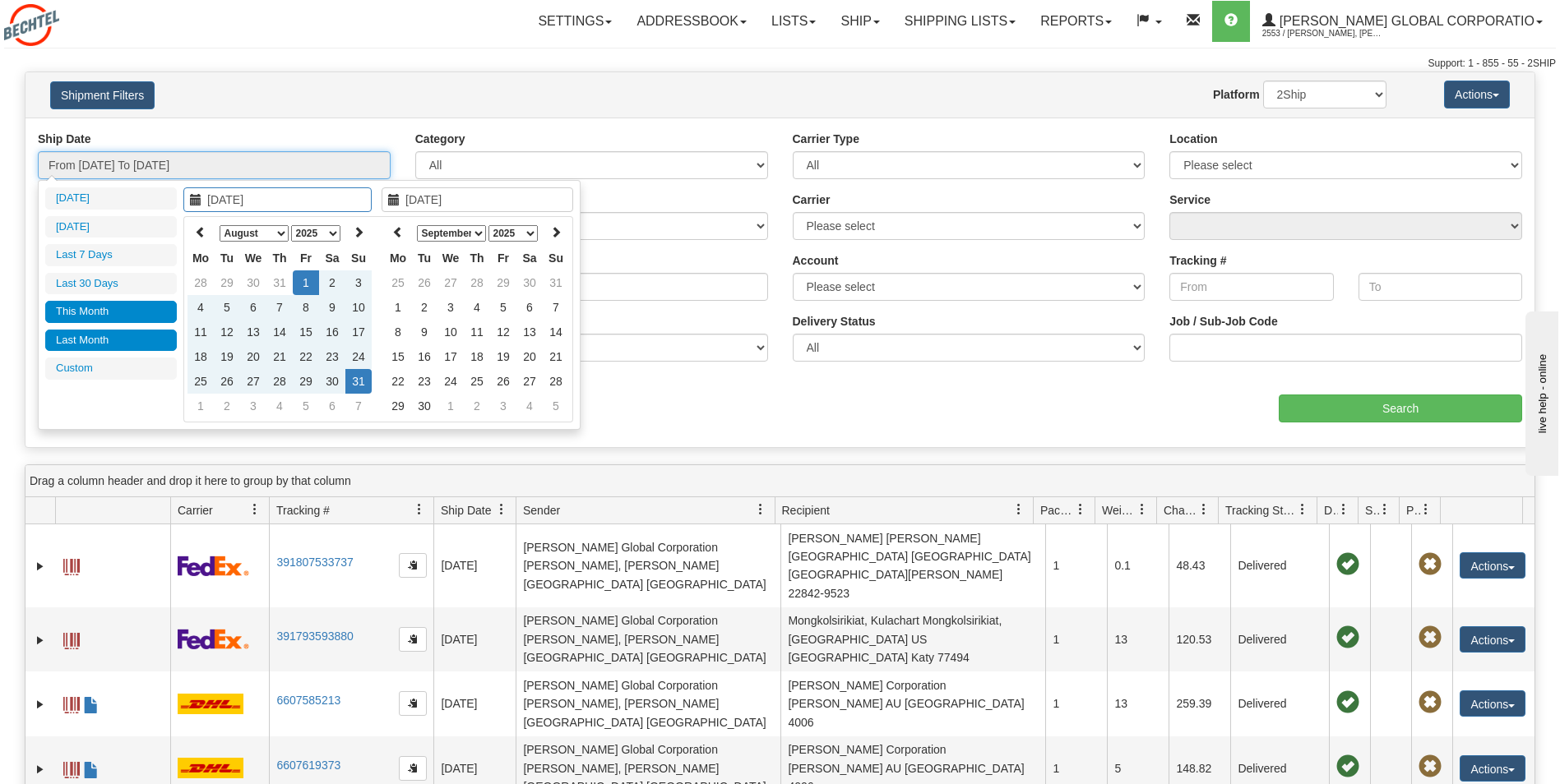
type input "[DATE]"
click at [117, 318] on li "This Month" at bounding box center [111, 311] width 131 height 22
type input "From [DATE] To [DATE]"
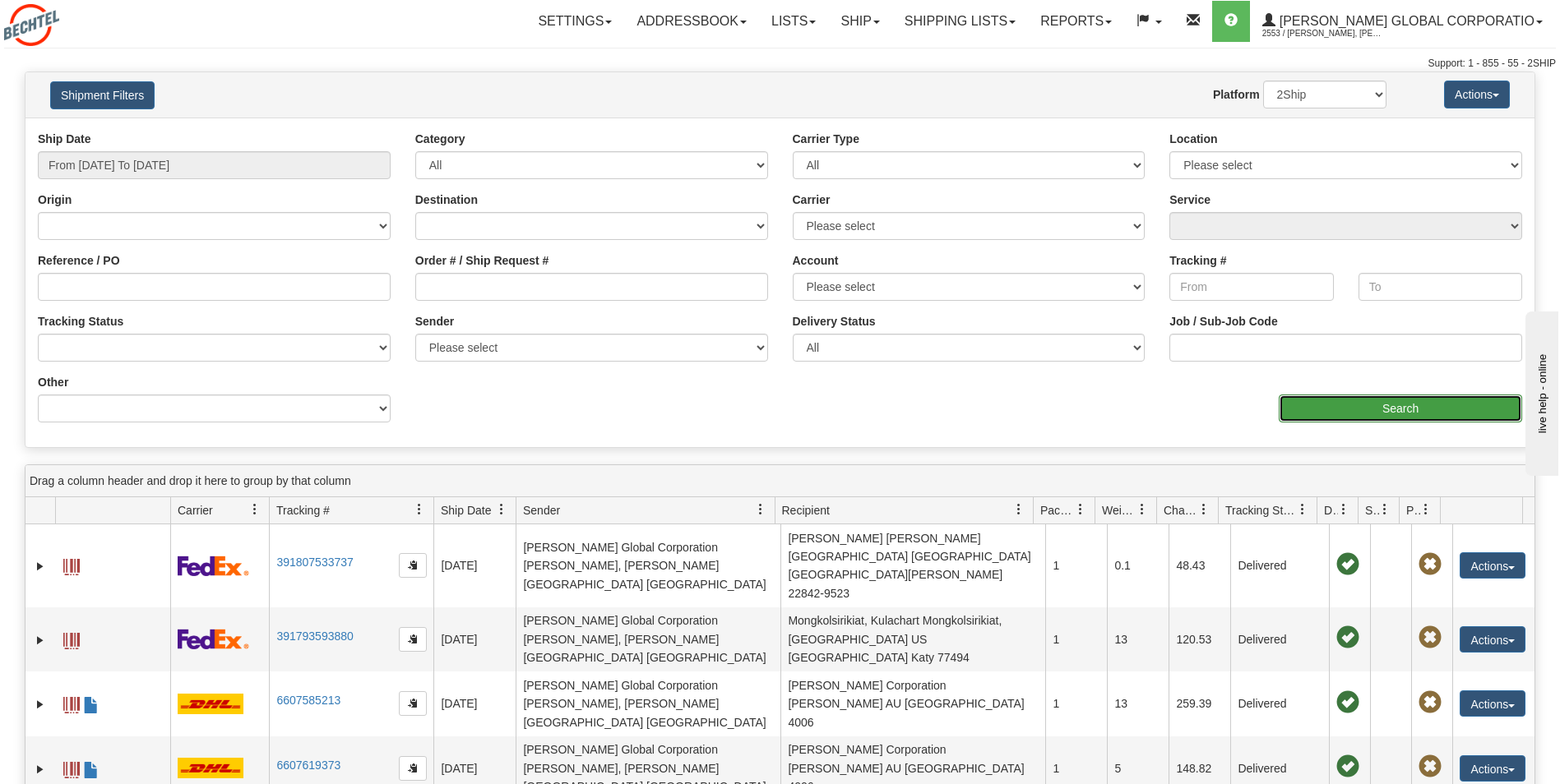
click at [1483, 411] on input "Search" at bounding box center [1399, 409] width 243 height 28
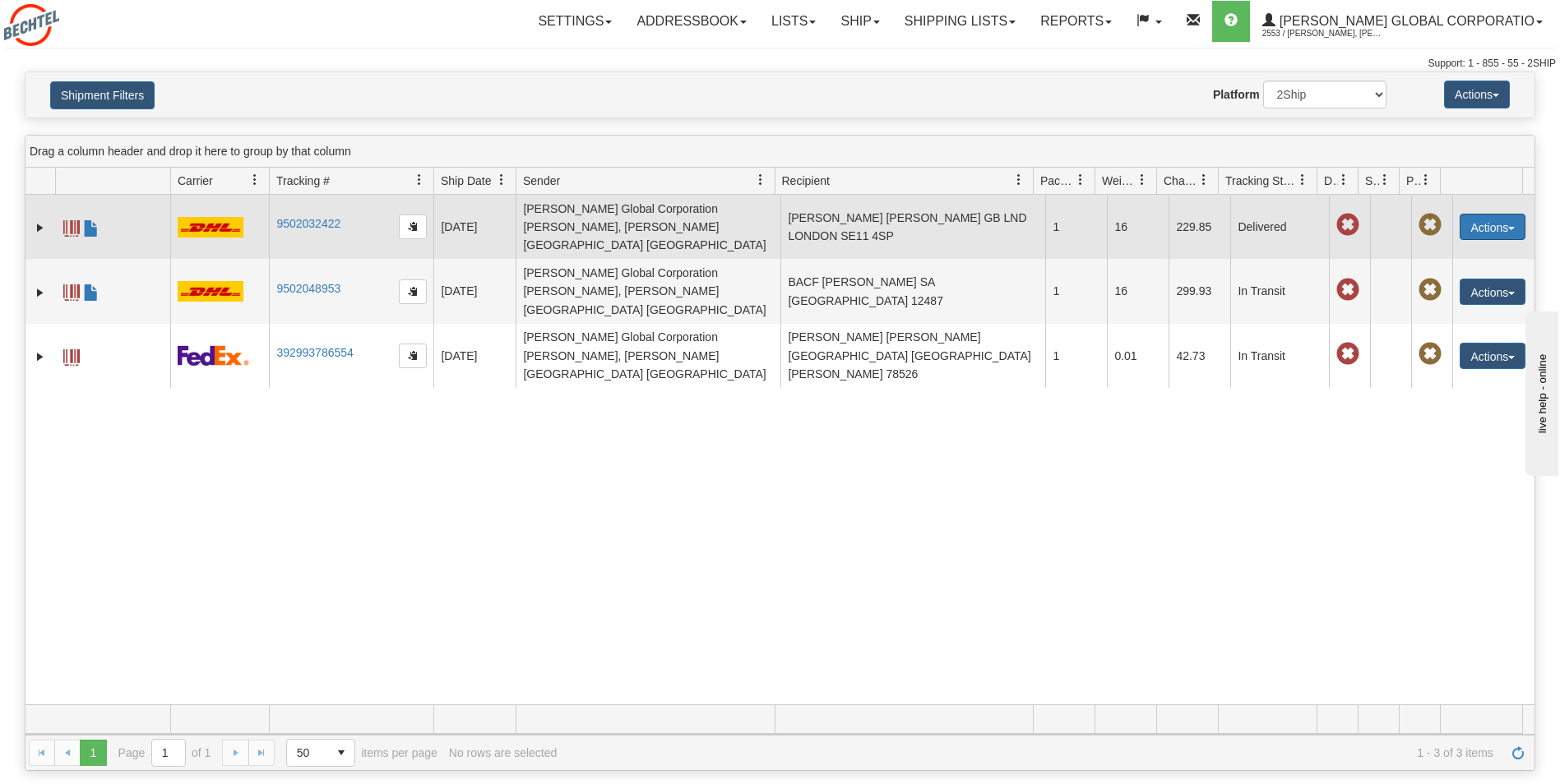
click at [1474, 214] on button "Actions" at bounding box center [1493, 227] width 66 height 26
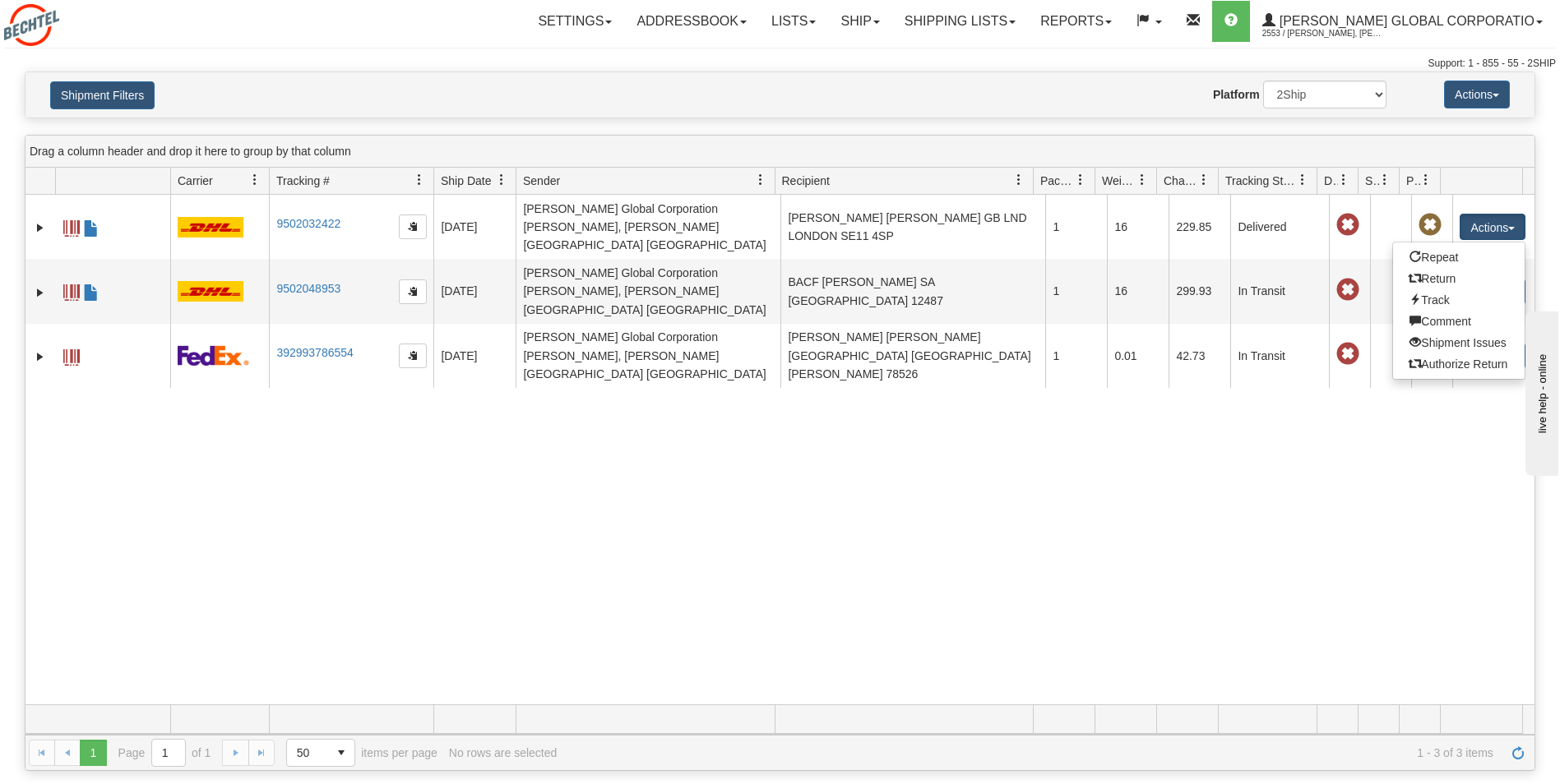
click at [619, 485] on div "31608319 2553 9502032422 9502032422 [DATE] [DATE] 05:54:31 PM [PERSON_NAME] Glo…" at bounding box center [780, 449] width 1509 height 510
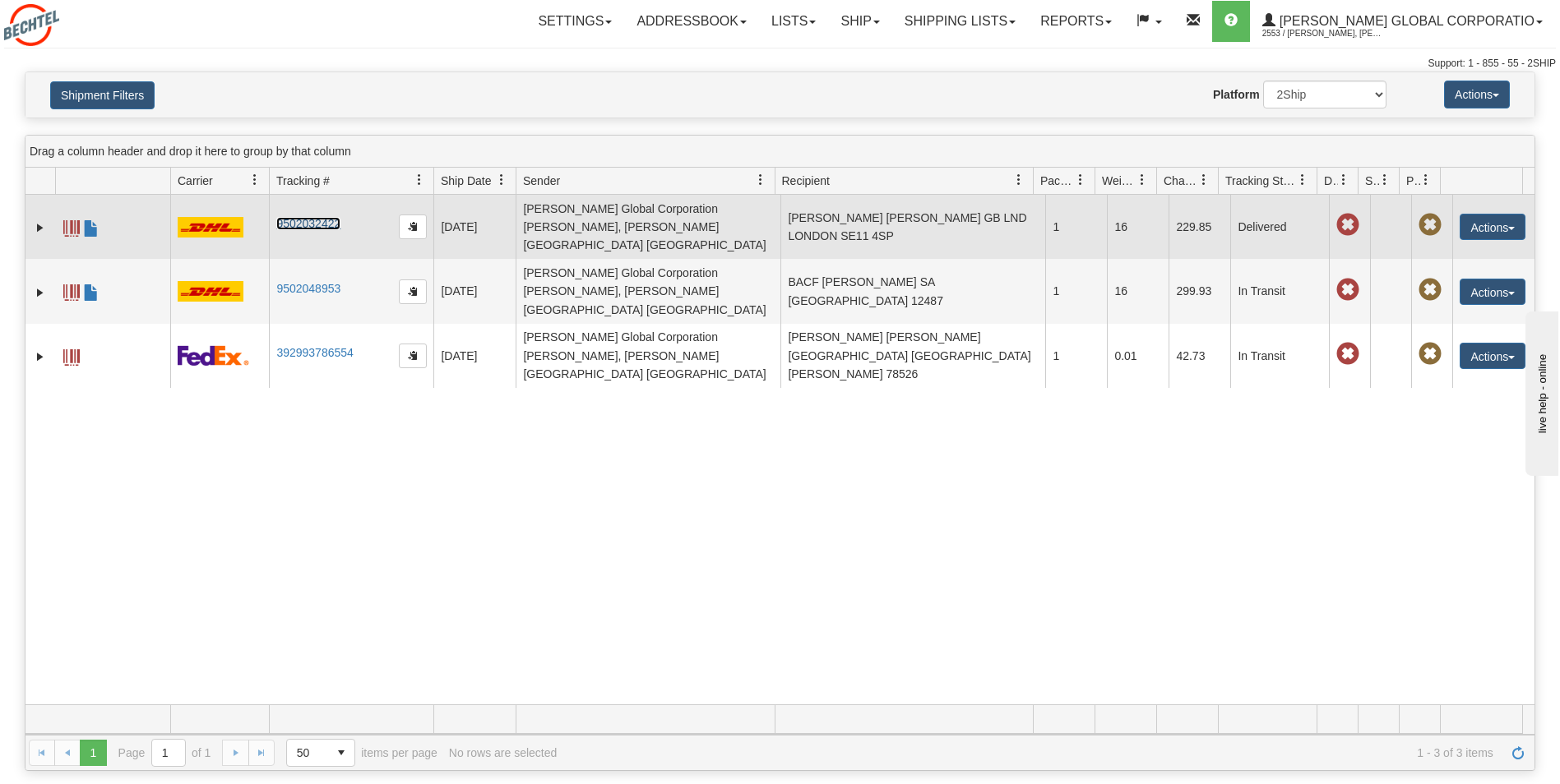
click at [298, 217] on link "9502032422" at bounding box center [308, 223] width 64 height 13
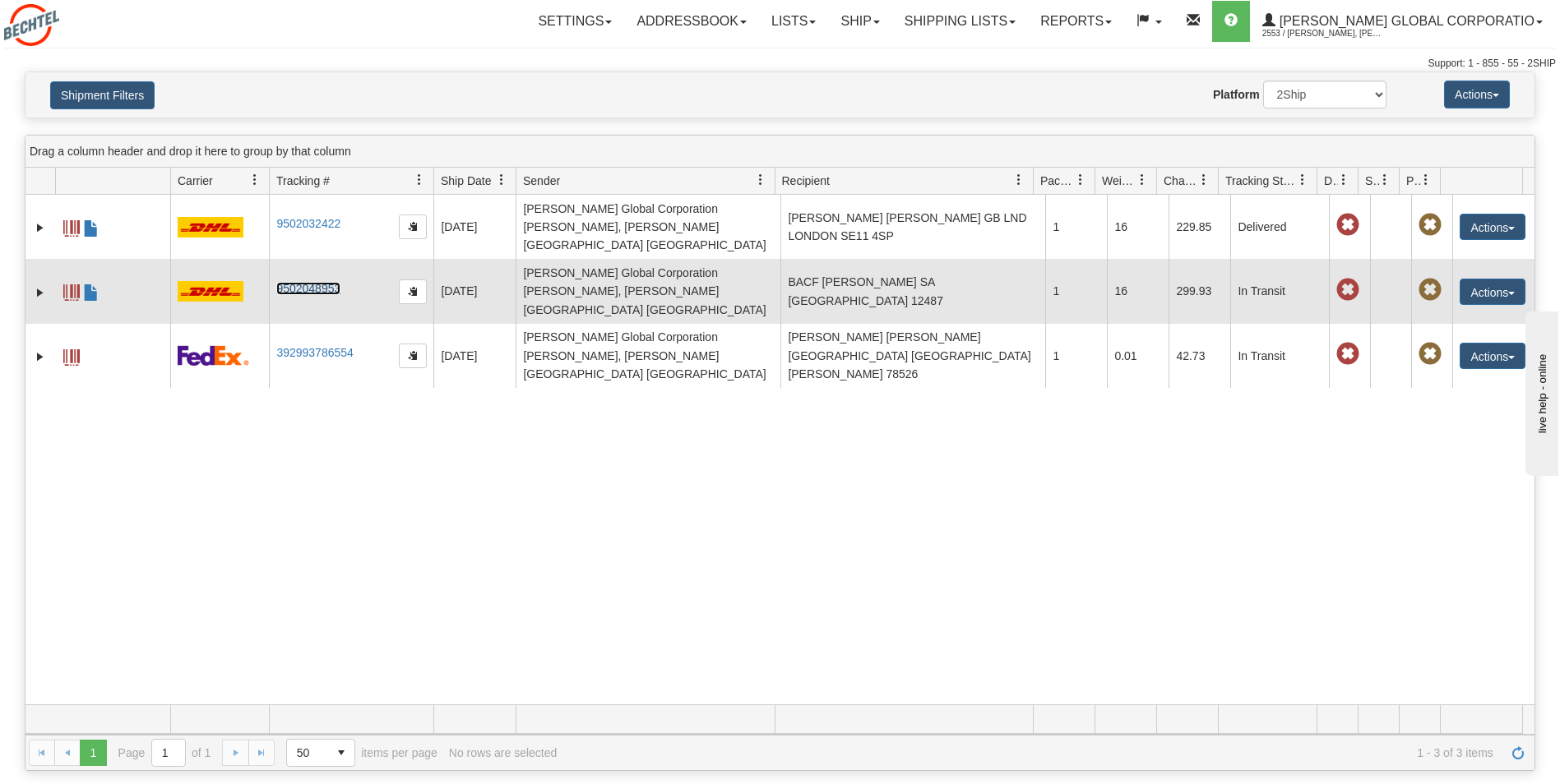
click at [313, 282] on link "9502048953" at bounding box center [308, 288] width 64 height 13
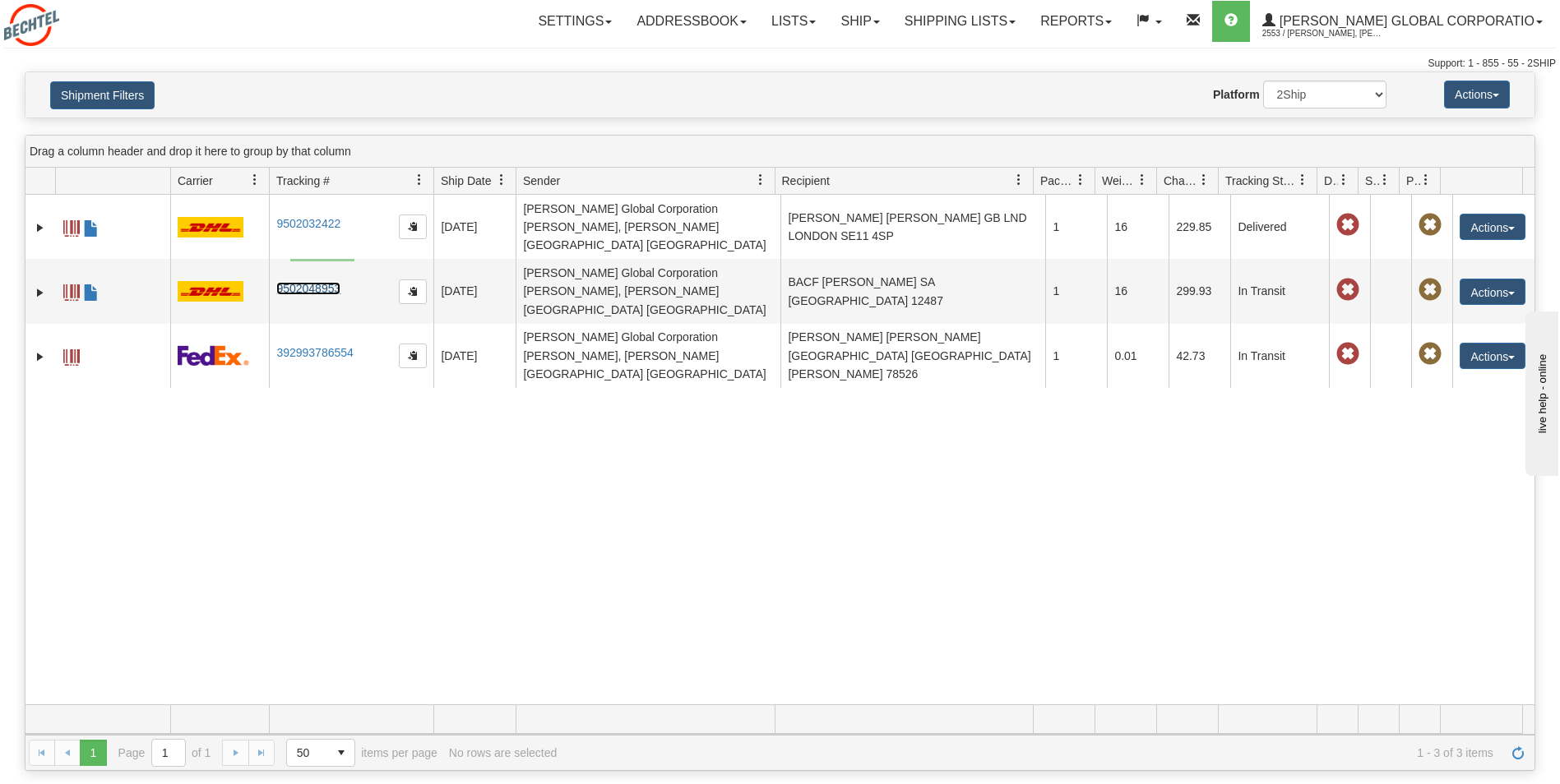
drag, startPoint x: 355, startPoint y: 261, endPoint x: 290, endPoint y: 259, distance: 65.0
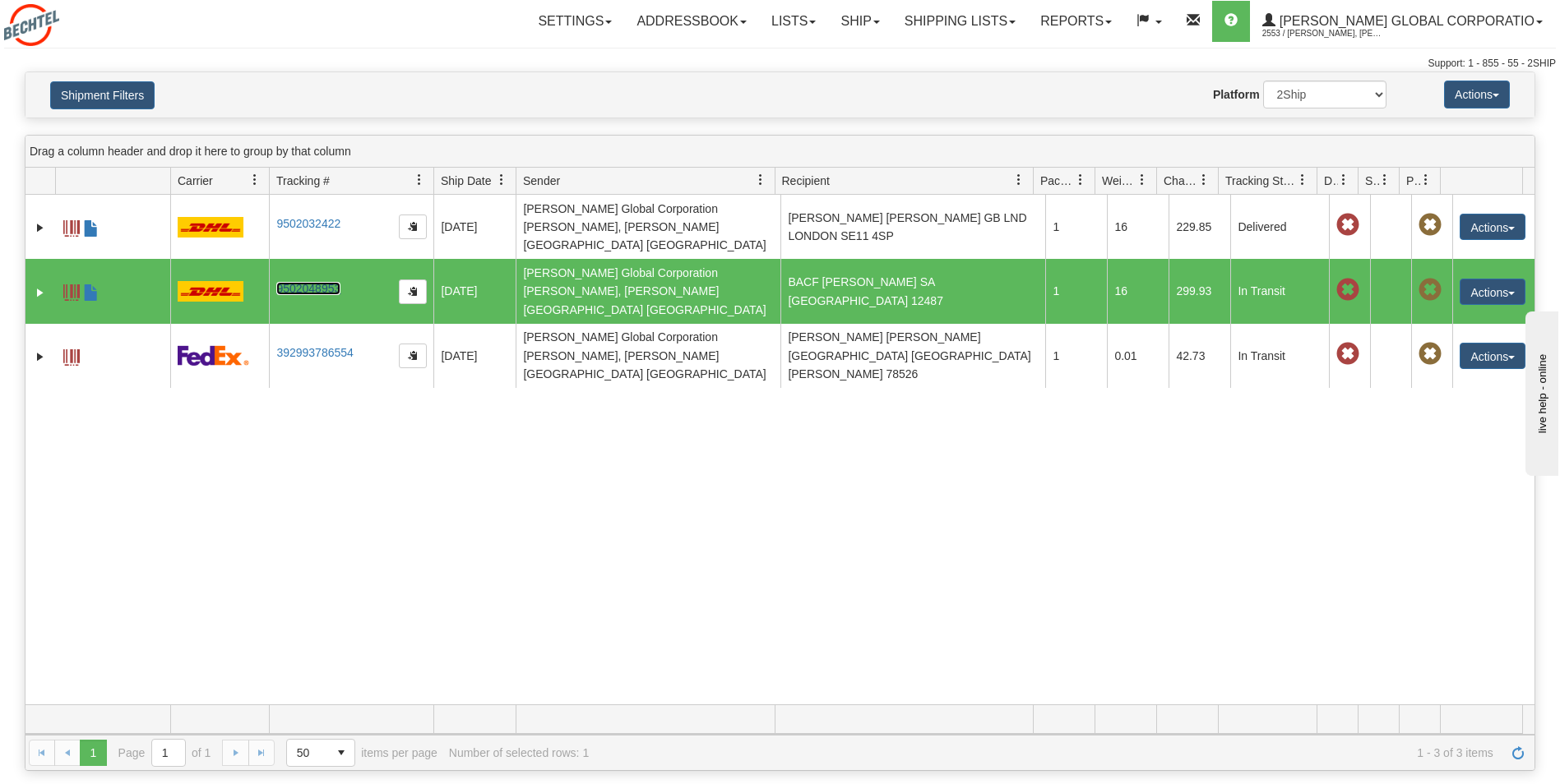
click at [341, 282] on link "9502048953" at bounding box center [308, 288] width 64 height 13
click at [377, 261] on td "9502048953" at bounding box center [351, 291] width 165 height 64
drag, startPoint x: 348, startPoint y: 266, endPoint x: 278, endPoint y: 256, distance: 70.7
click at [278, 259] on td "9502048953" at bounding box center [351, 291] width 165 height 64
drag, startPoint x: 270, startPoint y: 261, endPoint x: 324, endPoint y: 248, distance: 55.5
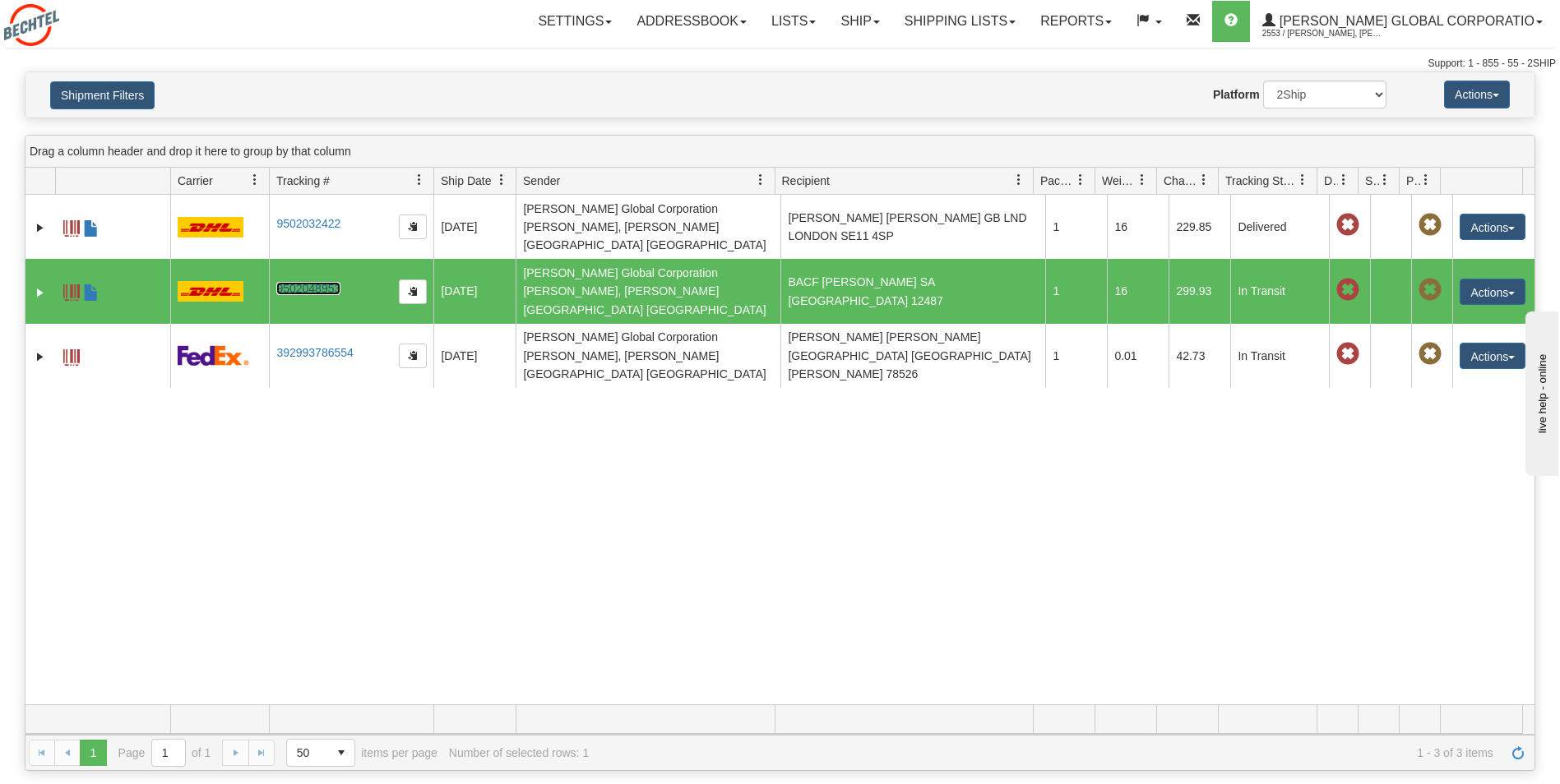
click at [324, 259] on td "9502048953" at bounding box center [351, 291] width 165 height 64
drag, startPoint x: 331, startPoint y: 260, endPoint x: 252, endPoint y: 468, distance: 222.5
click at [252, 468] on div "31608319 2553 9502032422 9502032422 [DATE] [DATE] 05:54:31 PM [PERSON_NAME] Glo…" at bounding box center [780, 449] width 1509 height 510
drag, startPoint x: 278, startPoint y: 503, endPoint x: 320, endPoint y: 363, distance: 146.2
click at [278, 504] on div "31608319 2553 9502032422 9502032422 [DATE] [DATE] 05:54:31 PM [PERSON_NAME] Glo…" at bounding box center [780, 449] width 1509 height 510
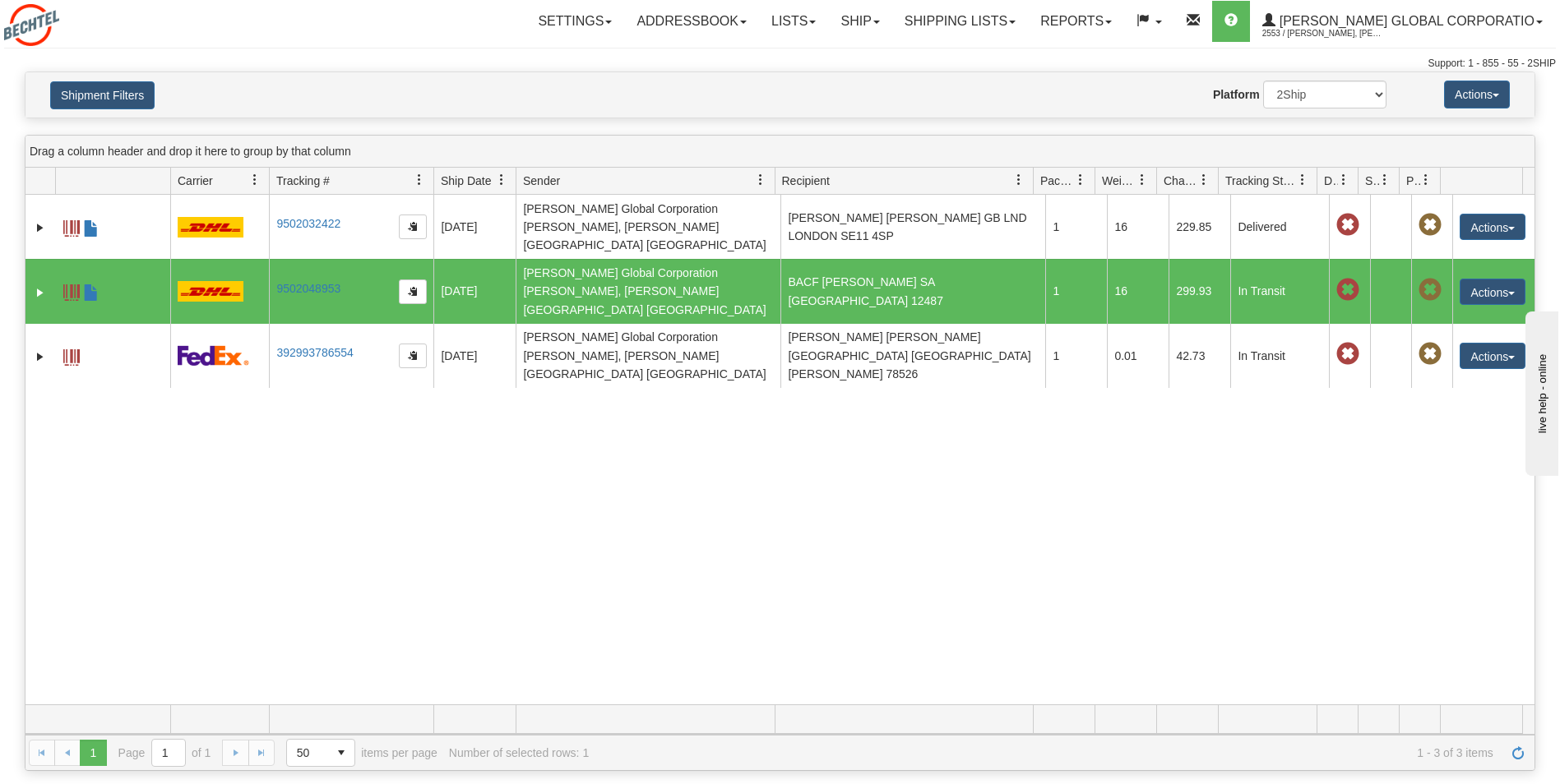
click at [393, 154] on div "Drag a column header and drop it here to group by that column" at bounding box center [780, 151] width 1509 height 32
